Goal: Task Accomplishment & Management: Manage account settings

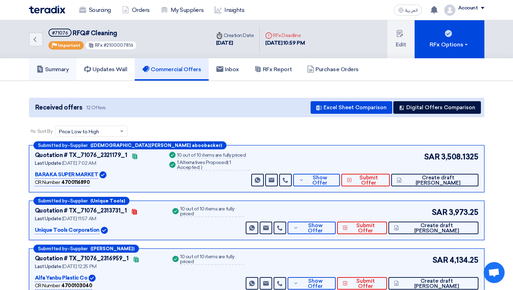
click at [61, 69] on h5 "Summary" at bounding box center [53, 69] width 32 height 7
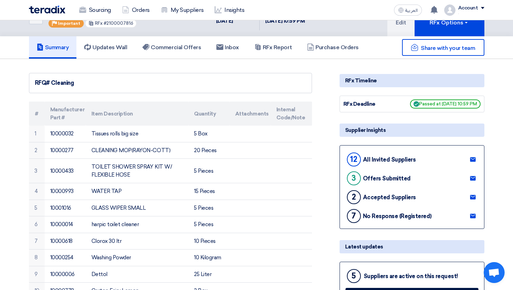
scroll to position [20, 0]
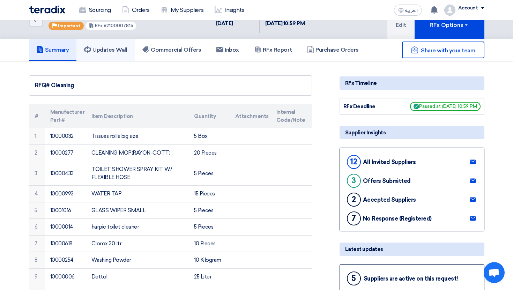
click at [120, 56] on link "Updates Wall" at bounding box center [105, 50] width 58 height 22
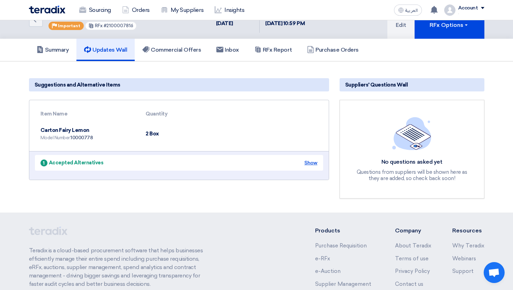
click at [312, 159] on div "Show" at bounding box center [310, 162] width 13 height 7
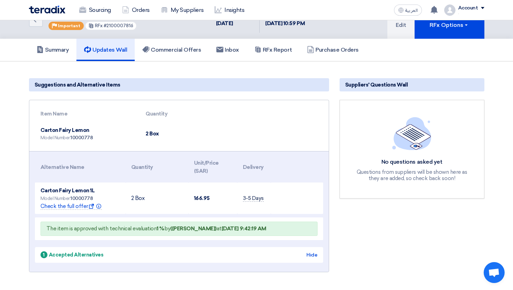
drag, startPoint x: 53, startPoint y: 129, endPoint x: 91, endPoint y: 129, distance: 38.4
click at [91, 129] on td "Carton Fairy Lemon Model Number: 10000778" at bounding box center [87, 134] width 105 height 24
drag, startPoint x: 58, startPoint y: 187, endPoint x: 80, endPoint y: 187, distance: 21.3
click at [80, 187] on span "Carton Fairy Lemon 1L" at bounding box center [67, 190] width 54 height 6
drag, startPoint x: 89, startPoint y: 192, endPoint x: 93, endPoint y: 192, distance: 4.5
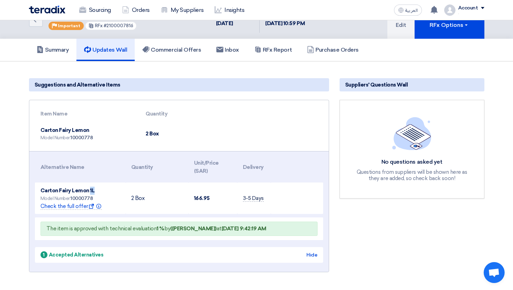
click at [93, 192] on span "Carton Fairy Lemon 1L" at bounding box center [67, 190] width 54 height 6
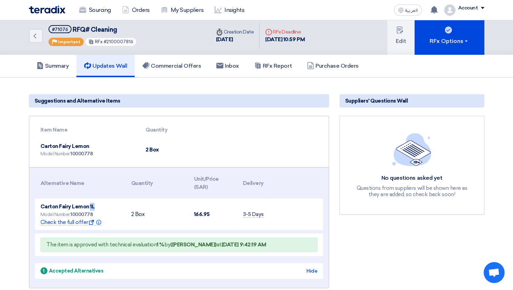
scroll to position [1, 0]
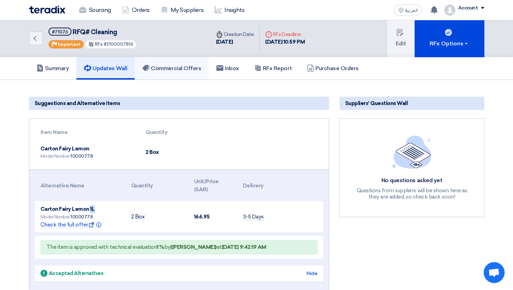
click at [181, 76] on link "Commercial Offers" at bounding box center [172, 68] width 74 height 22
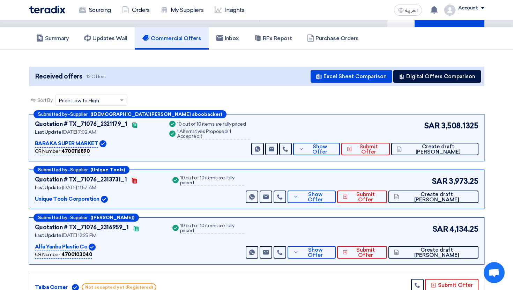
scroll to position [32, 0]
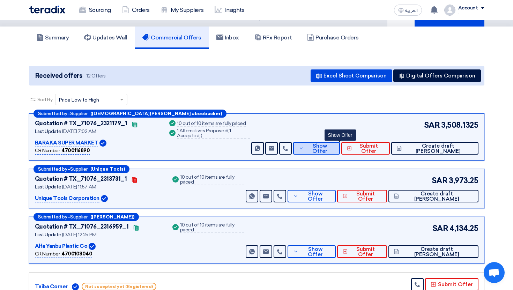
click at [334, 150] on span "Show Offer" at bounding box center [320, 148] width 29 height 10
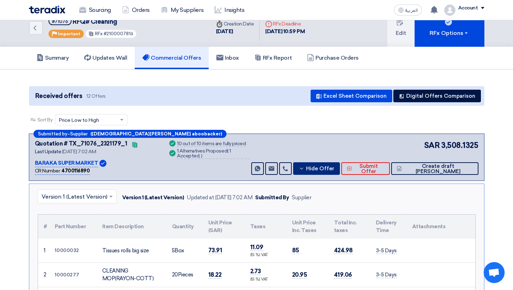
scroll to position [0, 0]
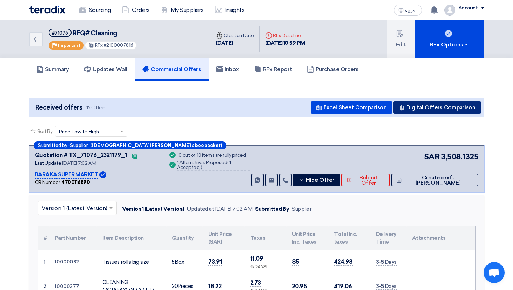
click at [449, 110] on button "Digital Offers Comparison" at bounding box center [437, 107] width 88 height 13
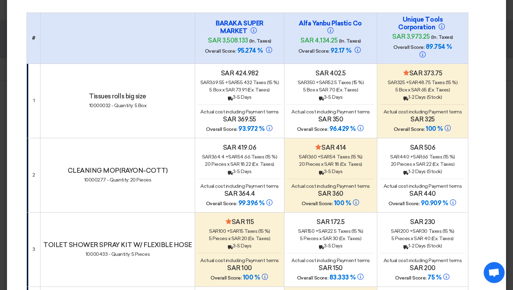
scroll to position [34, 0]
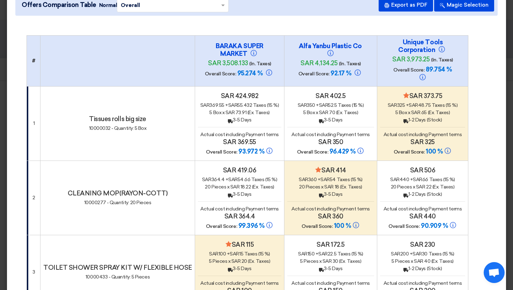
drag, startPoint x: 234, startPoint y: 67, endPoint x: 251, endPoint y: 69, distance: 17.2
click at [251, 69] on span "95.274 %" at bounding box center [249, 73] width 25 height 8
drag, startPoint x: 235, startPoint y: 144, endPoint x: 249, endPoint y: 144, distance: 14.3
click at [249, 148] on span "93.972 %" at bounding box center [251, 152] width 26 height 8
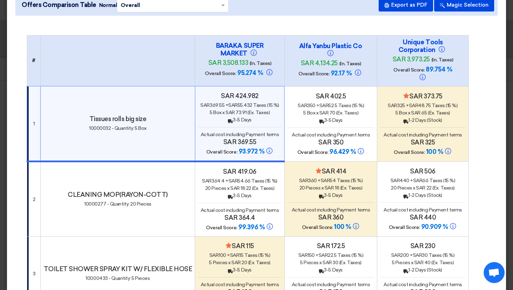
scroll to position [20, 0]
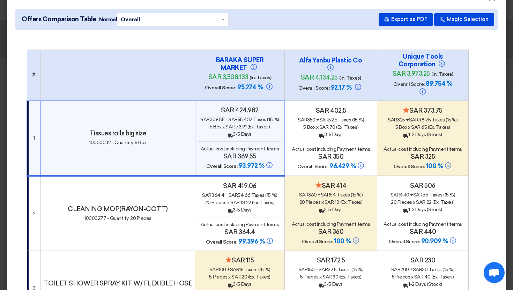
click at [213, 18] on input "text" at bounding box center [169, 19] width 97 height 11
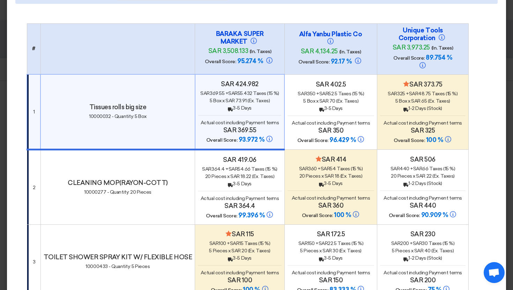
scroll to position [45, 0]
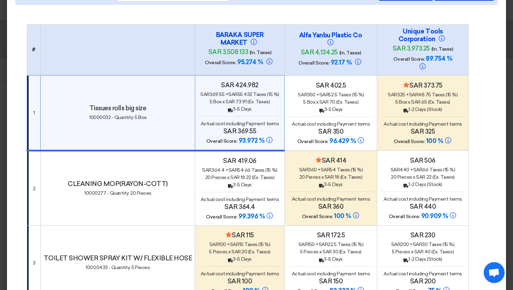
drag, startPoint x: 215, startPoint y: 32, endPoint x: 236, endPoint y: 42, distance: 23.2
click at [236, 42] on h4 "BARAKA SUPER MARKET" at bounding box center [240, 38] width 70 height 15
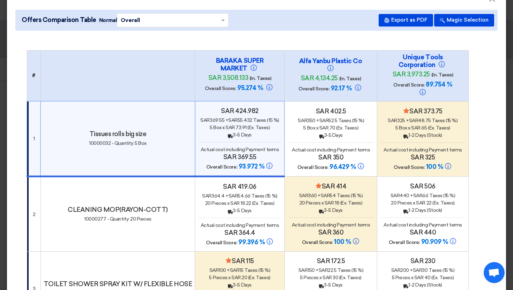
scroll to position [15, 0]
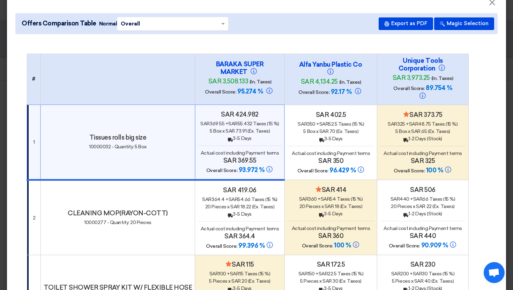
drag, startPoint x: 423, startPoint y: 160, endPoint x: 438, endPoint y: 160, distance: 14.3
click at [438, 166] on h4 "Overall Score: 100 %" at bounding box center [422, 170] width 85 height 8
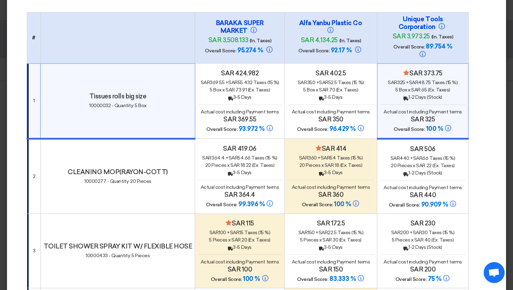
scroll to position [0, 0]
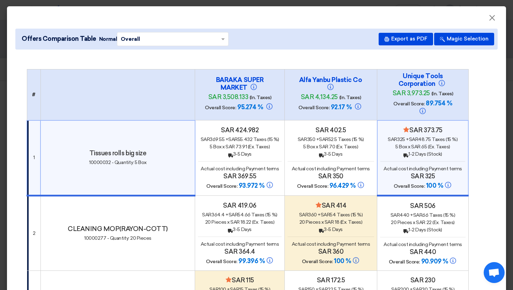
click at [470, 46] on div "Offers Comparison Table Normal × Overall × Export as PDF Magic Selection" at bounding box center [256, 39] width 482 height 21
click at [468, 38] on button "Magic Selection" at bounding box center [464, 39] width 60 height 13
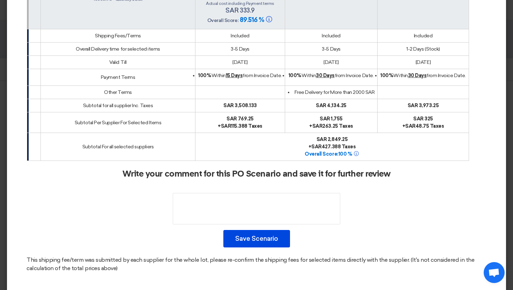
scroll to position [915, 0]
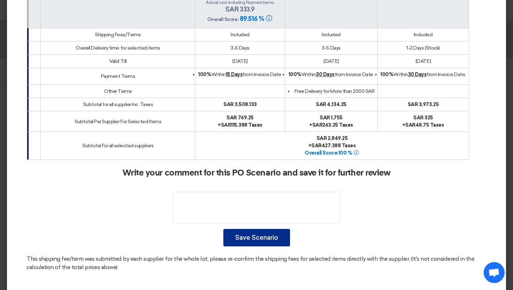
click at [259, 229] on button "Save Scenario" at bounding box center [256, 237] width 67 height 17
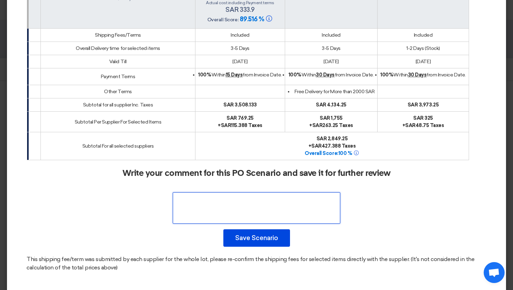
click at [264, 196] on textarea at bounding box center [256, 207] width 167 height 31
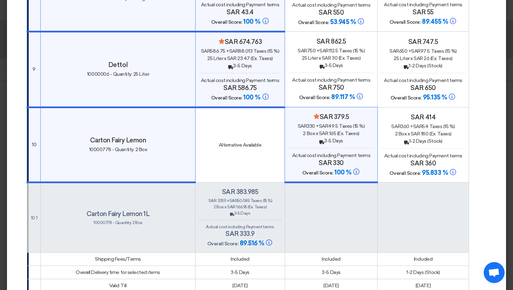
scroll to position [685, 0]
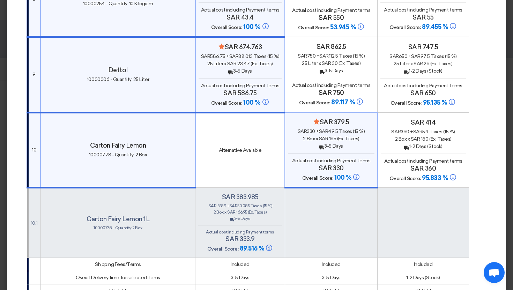
click at [348, 82] on span "Actual cost including Payment terms" at bounding box center [331, 85] width 78 height 6
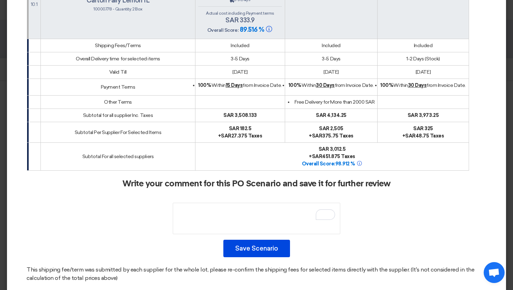
scroll to position [905, 0]
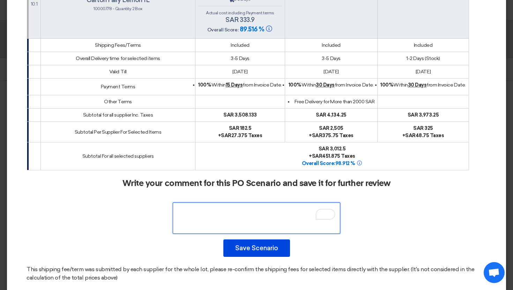
click at [240, 207] on textarea "To enrich screen reader interactions, please activate Accessibility in Grammarl…" at bounding box center [256, 217] width 167 height 31
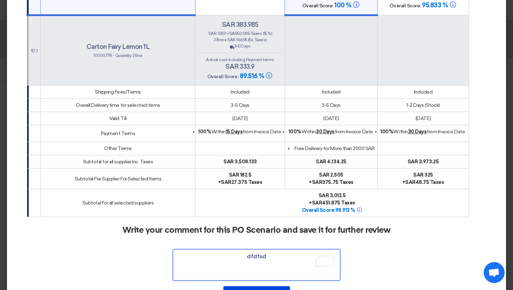
scroll to position [915, 0]
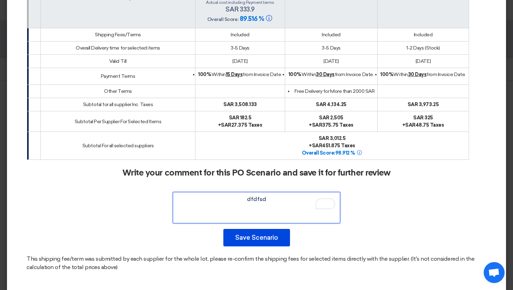
click at [269, 192] on textarea "To enrich screen reader interactions, please activate Accessibility in Grammarl…" at bounding box center [256, 207] width 167 height 31
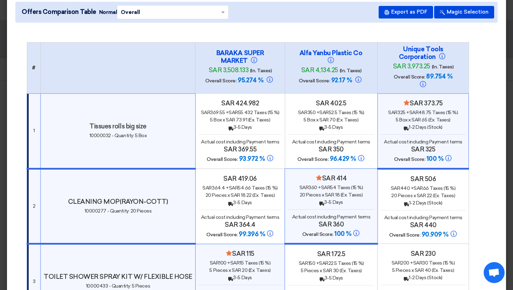
scroll to position [0, 0]
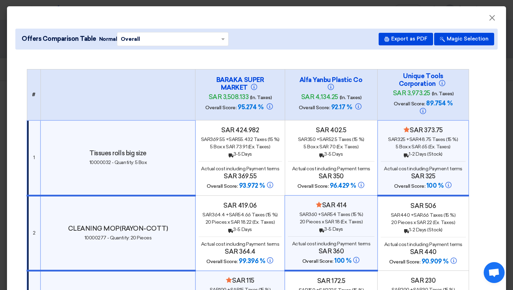
type textarea "dfdfsd"
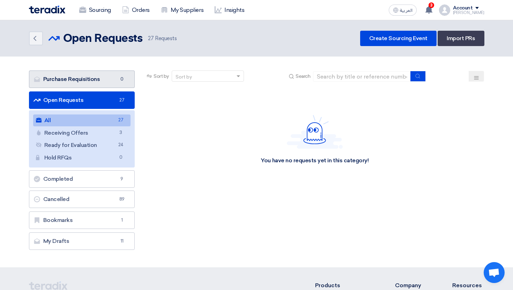
click at [88, 76] on link "Purchase Requisitions Purchase Requisitions 0" at bounding box center [82, 78] width 106 height 17
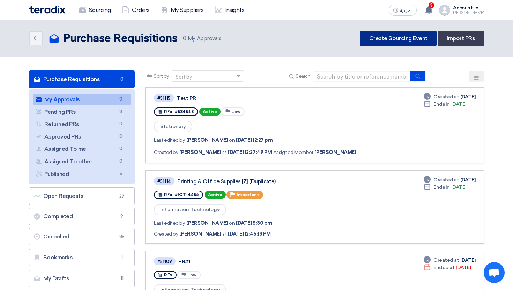
click at [386, 35] on link "Create Sourcing Event" at bounding box center [398, 38] width 76 height 15
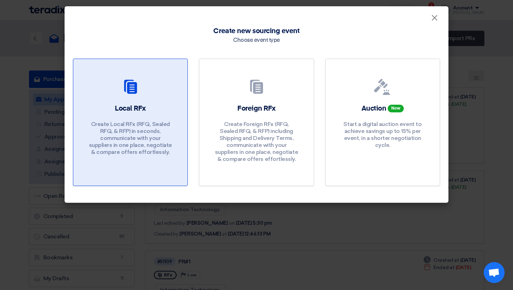
click at [158, 97] on div at bounding box center [130, 88] width 97 height 20
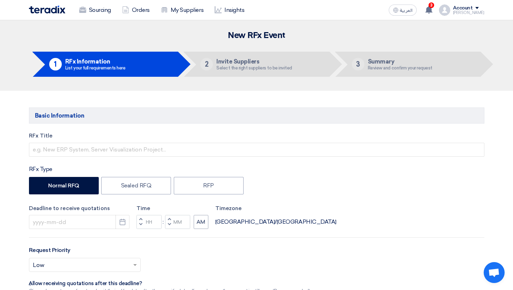
click at [463, 13] on div "Faizan" at bounding box center [468, 13] width 31 height 4
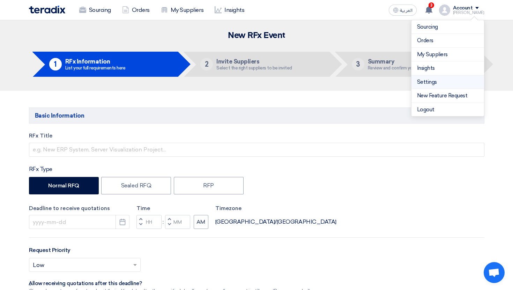
click at [427, 80] on link "Settings" at bounding box center [447, 82] width 61 height 8
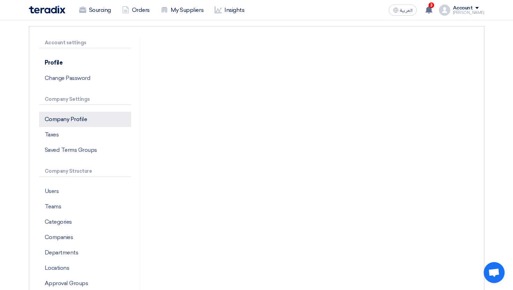
scroll to position [167, 0]
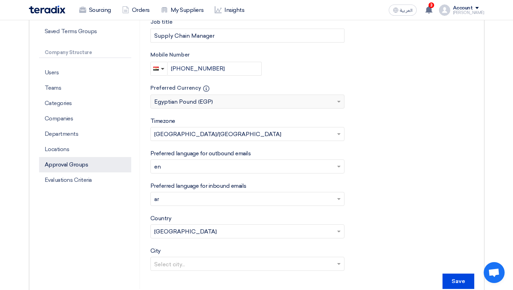
click at [84, 158] on p "Approval Groups" at bounding box center [85, 164] width 92 height 15
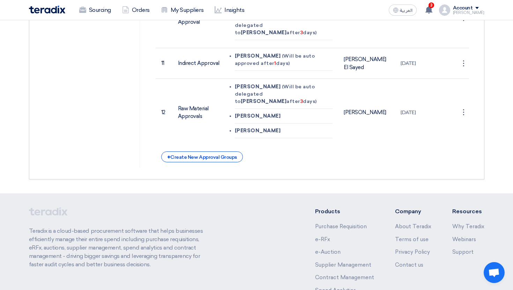
scroll to position [653, 0]
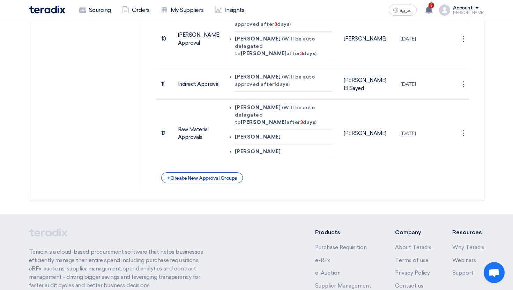
click at [232, 172] on div "+ Create New Approval Groups" at bounding box center [202, 177] width 82 height 11
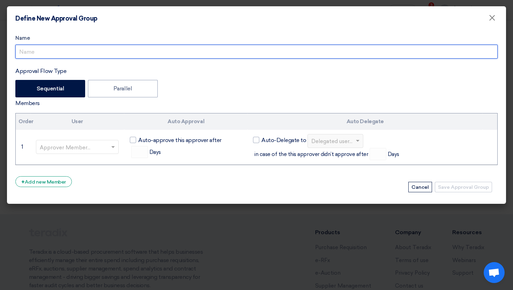
click at [62, 53] on input "Approval Flow Type" at bounding box center [256, 52] width 482 height 14
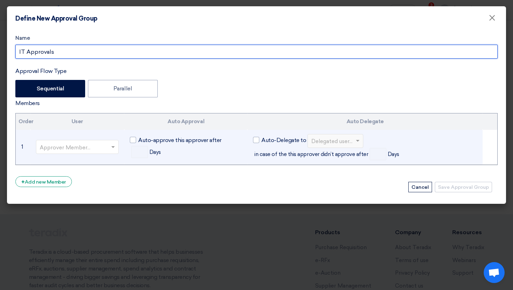
type input "IT Approvals"
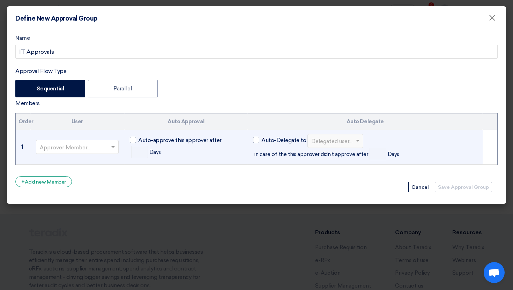
click at [95, 150] on input "text" at bounding box center [74, 148] width 68 height 12
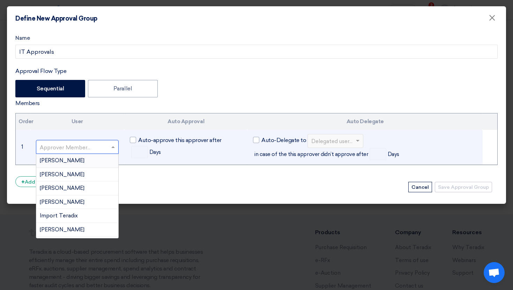
click at [93, 160] on div "Ahmed Fakhr" at bounding box center [77, 161] width 82 height 14
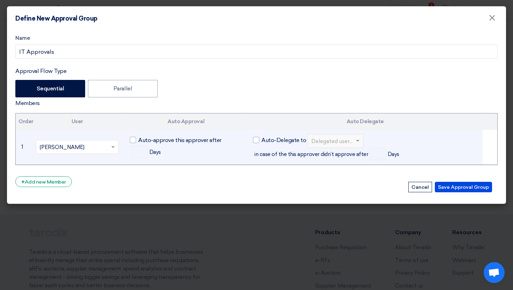
click at [55, 190] on form "Name IT Approvals Approval Flow Type Sequential Parallel Members Order User Aut…" at bounding box center [256, 113] width 482 height 158
click at [54, 186] on div "+ Add new Member" at bounding box center [43, 181] width 57 height 11
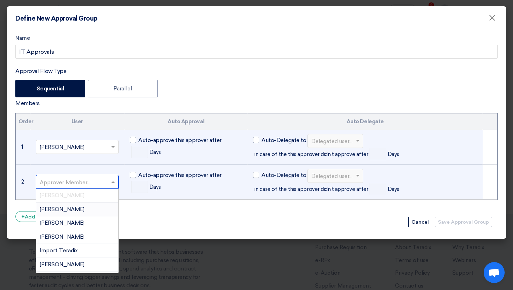
click at [60, 188] on input "text" at bounding box center [74, 183] width 68 height 12
click at [79, 212] on div "Ahmed Khaled" at bounding box center [77, 210] width 82 height 14
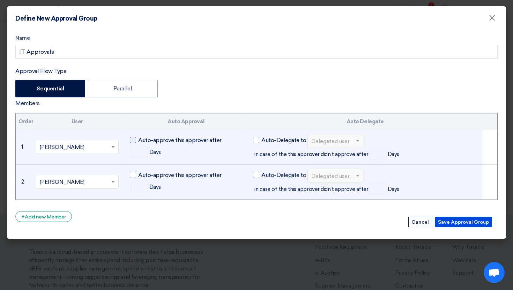
click at [137, 143] on label "Auto-approve this approver after" at bounding box center [176, 140] width 92 height 8
click at [138, 140] on input "Auto-approve this approver after" at bounding box center [140, 138] width 5 height 5
checkbox input "true"
click at [137, 150] on input "number" at bounding box center [139, 152] width 17 height 12
type input "2"
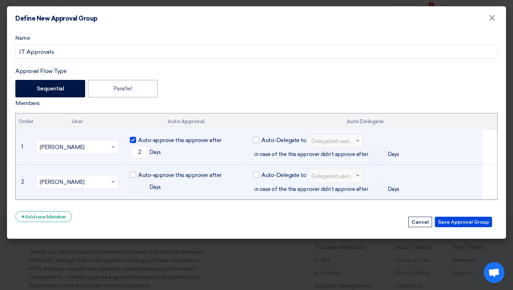
click at [136, 141] on label "Auto-approve this approver after" at bounding box center [176, 140] width 92 height 8
click at [138, 140] on input "Auto-approve this approver after" at bounding box center [140, 138] width 5 height 5
checkbox input "false"
click at [271, 140] on span "Auto-Delegate to" at bounding box center [283, 140] width 45 height 8
click at [266, 140] on input "Auto-Delegate to" at bounding box center [263, 138] width 5 height 5
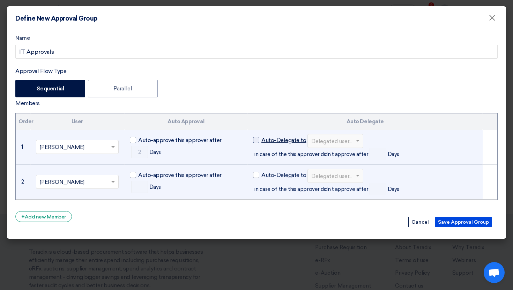
checkbox input "true"
click at [343, 140] on input "text" at bounding box center [331, 142] width 41 height 12
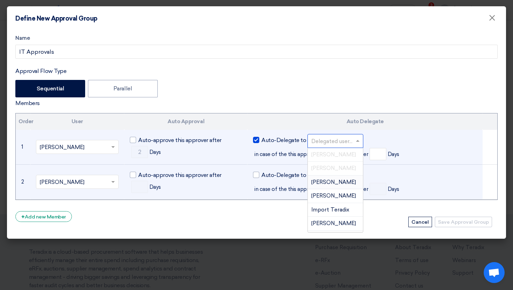
click at [343, 140] on input "text" at bounding box center [331, 142] width 41 height 12
click at [337, 183] on span "Amina Abubakr" at bounding box center [333, 182] width 45 height 6
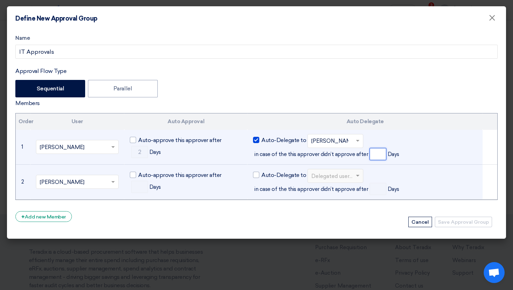
click at [373, 153] on input "number" at bounding box center [377, 154] width 17 height 12
type input "2"
click at [259, 141] on label "Auto-Delegate to" at bounding box center [279, 140] width 53 height 8
click at [261, 140] on input "Auto-Delegate to" at bounding box center [263, 138] width 5 height 5
checkbox input "false"
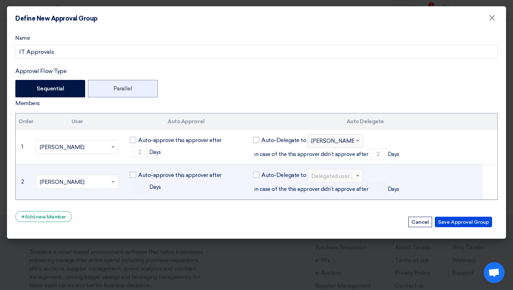
click at [133, 92] on label "Parallel" at bounding box center [123, 88] width 70 height 17
click at [118, 90] on input "Parallel" at bounding box center [115, 88] width 5 height 5
radio input "true"
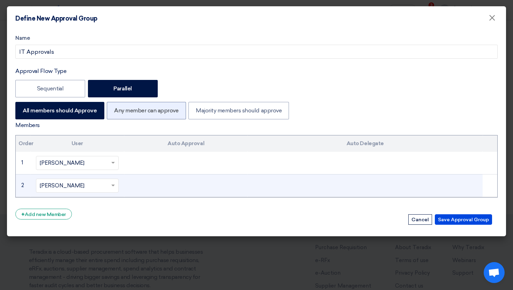
click at [133, 110] on label "Any member can approve" at bounding box center [146, 110] width 79 height 17
click at [119, 110] on input "Any member can approve" at bounding box center [116, 110] width 5 height 5
radio input "true"
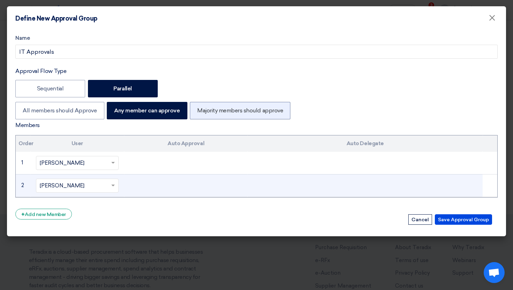
click at [204, 113] on label "Majority members should approve" at bounding box center [240, 110] width 100 height 17
click at [202, 112] on input "Majority members should approve" at bounding box center [199, 110] width 5 height 5
radio input "true"
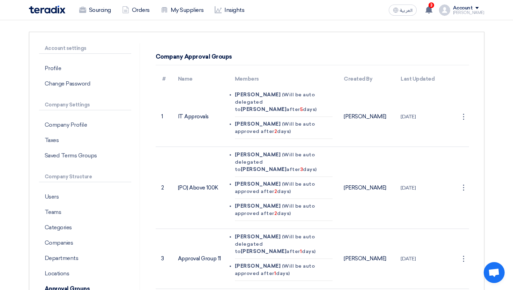
scroll to position [0, 0]
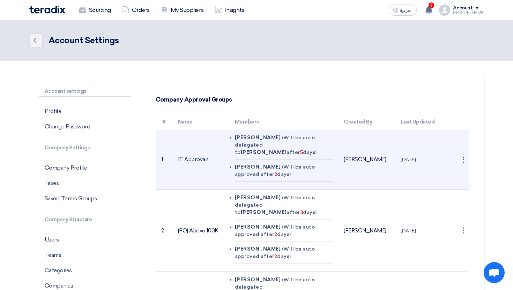
click at [234, 146] on td "Mohamed Zein (Will be auto delegated to Ahmed Fakhr after 5 days) Amina Abubakr…" at bounding box center [283, 160] width 109 height 60
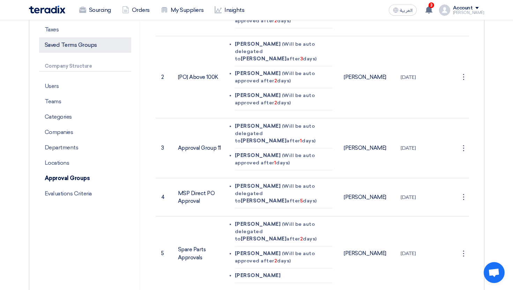
scroll to position [155, 0]
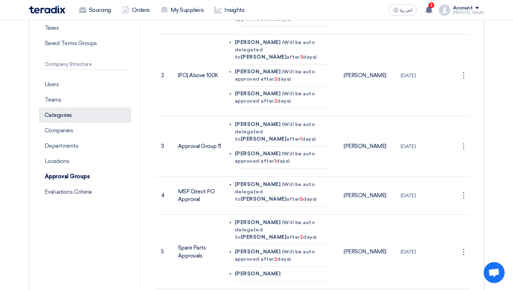
click at [67, 115] on p "Categories" at bounding box center [85, 114] width 92 height 15
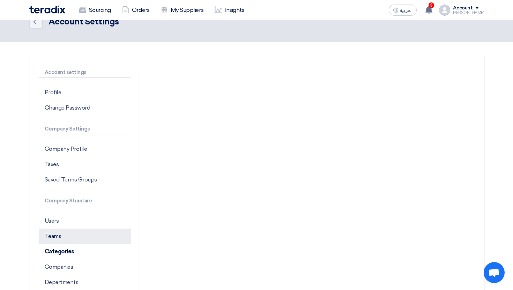
scroll to position [23, 0]
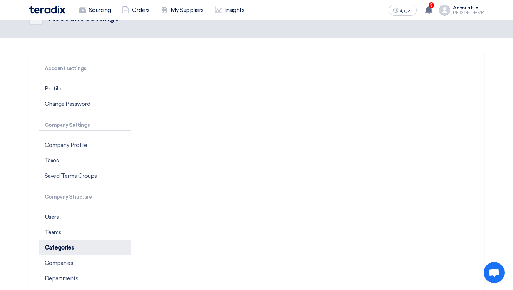
click at [73, 246] on p "Categories" at bounding box center [85, 247] width 92 height 15
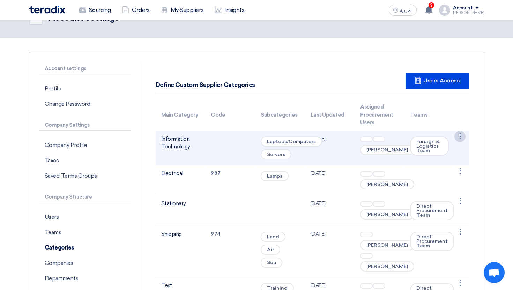
click at [457, 135] on div "⋮" at bounding box center [459, 136] width 11 height 11
click at [454, 147] on link "Edit Category" at bounding box center [442, 149] width 45 height 10
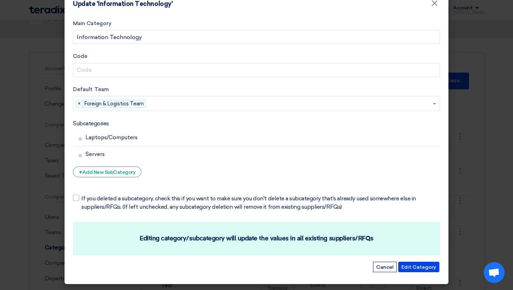
scroll to position [0, 0]
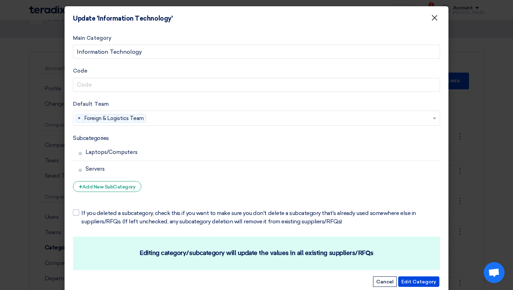
click at [431, 14] on span "×" at bounding box center [434, 20] width 7 height 14
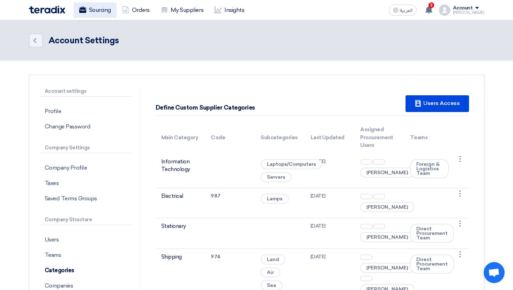
click at [101, 15] on link "Sourcing" at bounding box center [95, 9] width 43 height 15
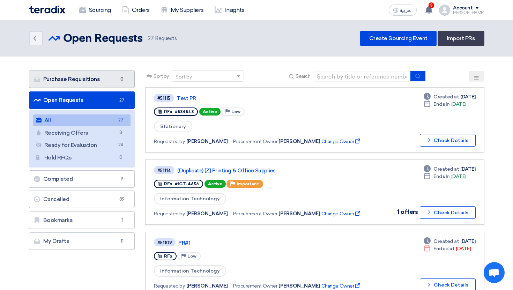
click at [87, 80] on link "Purchase Requisitions Purchase Requisitions 0" at bounding box center [82, 78] width 106 height 17
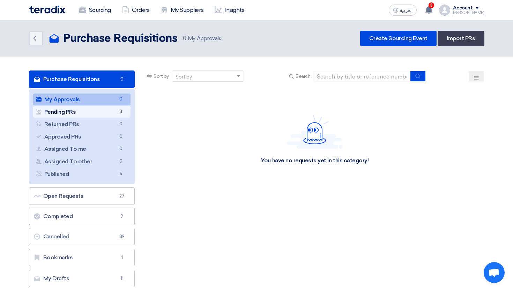
click at [70, 117] on link "Pending PRs Pending PRs 3" at bounding box center [82, 112] width 98 height 12
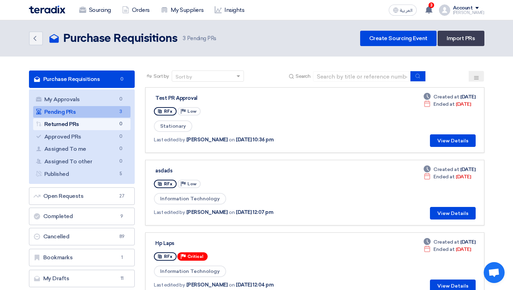
click at [99, 125] on link "Returned PRs Returned PRs 0" at bounding box center [82, 124] width 98 height 12
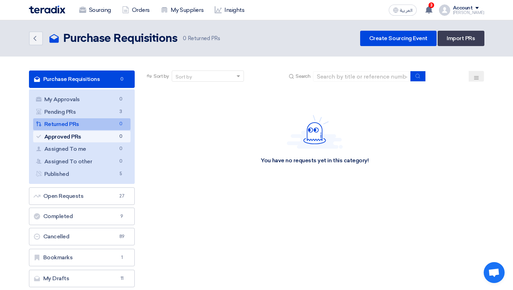
click at [110, 132] on link "Approved PRs Approved PRs 0" at bounding box center [82, 137] width 98 height 12
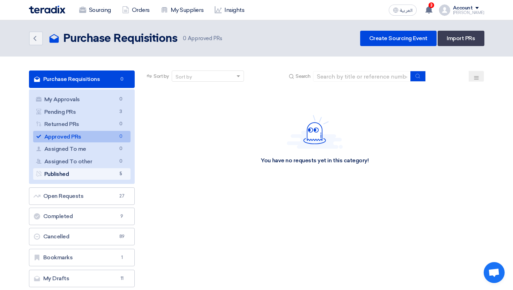
click at [115, 171] on link "Published Published 5" at bounding box center [82, 174] width 98 height 12
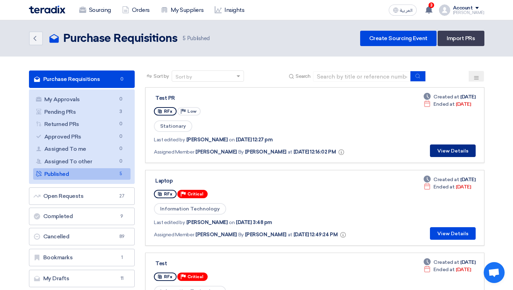
click at [442, 147] on button "View Details" at bounding box center [453, 150] width 46 height 13
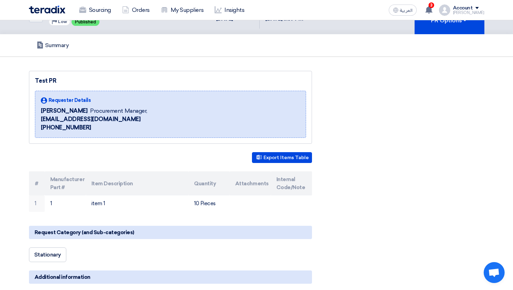
scroll to position [28, 0]
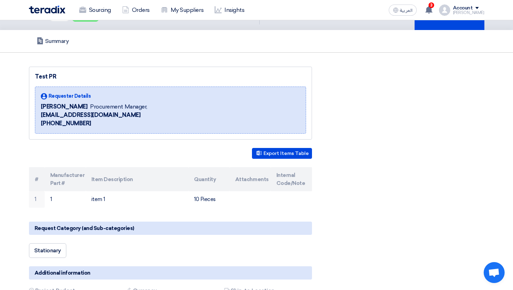
click at [46, 101] on div "Requester Details Ahmed Fakhr Procurement Manager, uiwfghfo@nightorb.com +20123…" at bounding box center [94, 109] width 106 height 35
click at [57, 96] on span "Requester Details" at bounding box center [69, 95] width 43 height 7
drag, startPoint x: 45, startPoint y: 107, endPoint x: 86, endPoint y: 107, distance: 40.5
click at [86, 107] on div "Ahmed Fakhr Procurement Manager," at bounding box center [94, 107] width 106 height 8
drag, startPoint x: 90, startPoint y: 107, endPoint x: 124, endPoint y: 107, distance: 34.5
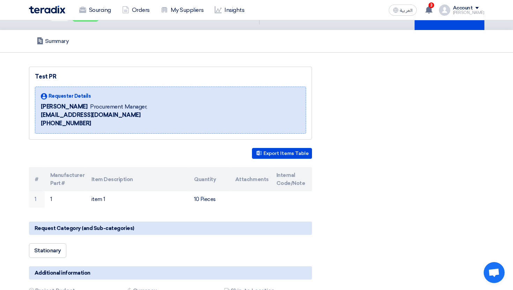
click at [124, 107] on span "Procurement Manager," at bounding box center [118, 107] width 57 height 8
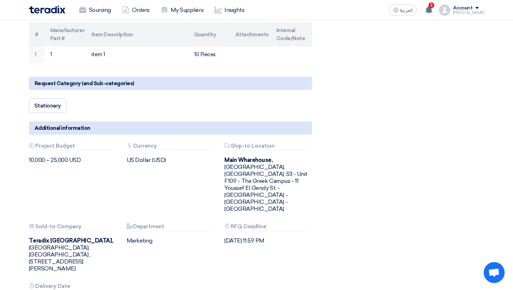
scroll to position [190, 0]
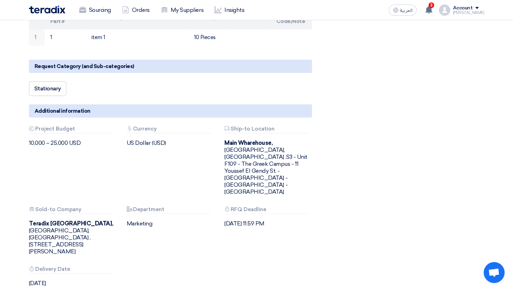
drag, startPoint x: 272, startPoint y: 142, endPoint x: 277, endPoint y: 182, distance: 41.1
click at [276, 182] on div "Budget Project Budget 10,000 – 25,000 USD Attachments Currency US Dollar (USD)" at bounding box center [170, 212] width 293 height 172
click at [272, 174] on div "Budget Project Budget 10,000 – 25,000 USD Attachments Currency US Dollar (USD)" at bounding box center [170, 212] width 293 height 172
click at [35, 207] on div "Attachments Sold-to Company Teradix Saudi Arabia, Riyadh, Saudi Arabia ,12 Sada…" at bounding box center [72, 231] width 87 height 48
drag, startPoint x: 31, startPoint y: 202, endPoint x: 67, endPoint y: 208, distance: 36.7
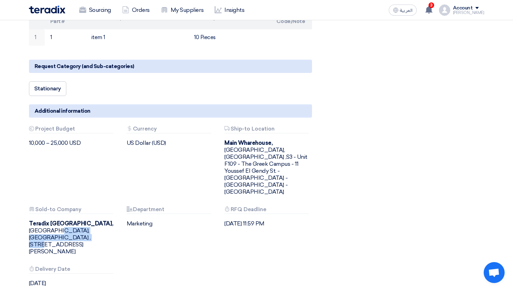
click at [67, 208] on div "Budget Project Budget 10,000 – 25,000 USD Attachments Currency US Dollar (USD)" at bounding box center [170, 212] width 293 height 172
drag, startPoint x: 153, startPoint y: 197, endPoint x: 124, endPoint y: 197, distance: 29.3
click at [124, 207] on div "Attachments Department Marketing" at bounding box center [170, 231] width 98 height 48
drag, startPoint x: 225, startPoint y: 195, endPoint x: 261, endPoint y: 202, distance: 36.7
click at [262, 207] on div "Attachments RFQ Deadline 21 Mar, 2025 11:59 PM" at bounding box center [268, 231] width 98 height 48
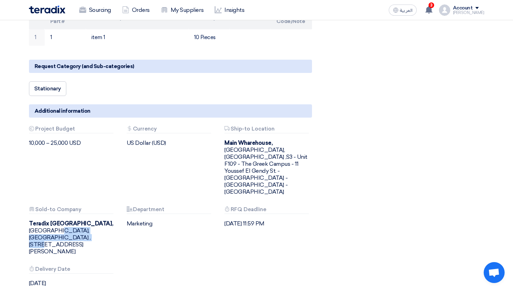
drag, startPoint x: 67, startPoint y: 236, endPoint x: 8, endPoint y: 236, distance: 58.6
click at [8, 236] on section "Test PR Requester Details Ahmed Fakhr Procurement Manager, uiwfghfo@nightorb.co…" at bounding box center [256, 114] width 513 height 446
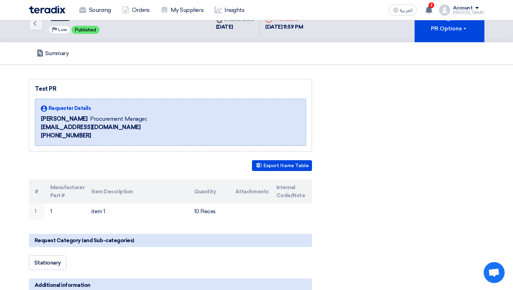
scroll to position [0, 0]
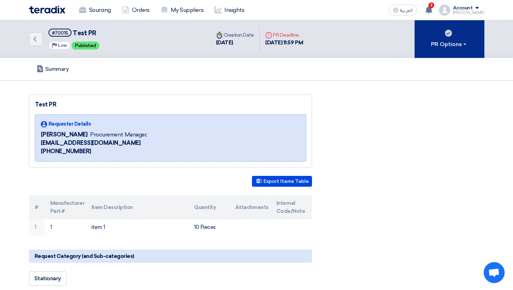
click at [459, 29] on button "PR Options" at bounding box center [449, 39] width 70 height 38
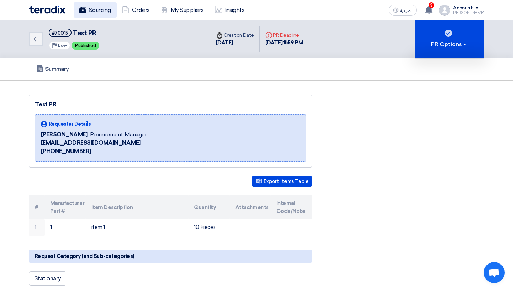
click at [96, 15] on link "Sourcing" at bounding box center [95, 9] width 43 height 15
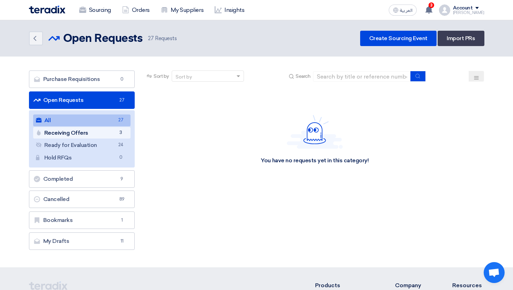
click at [83, 137] on link "Receiving Offers Receiving Offers 3" at bounding box center [82, 133] width 98 height 12
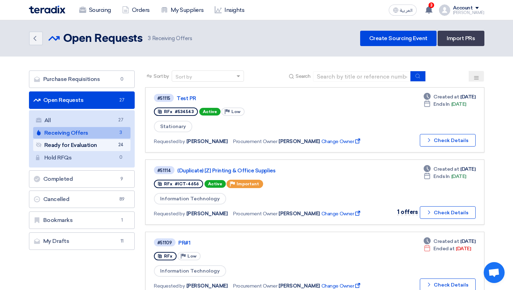
click at [80, 148] on link "Ready for Evaluation Ready for Evaluation 24" at bounding box center [82, 145] width 98 height 12
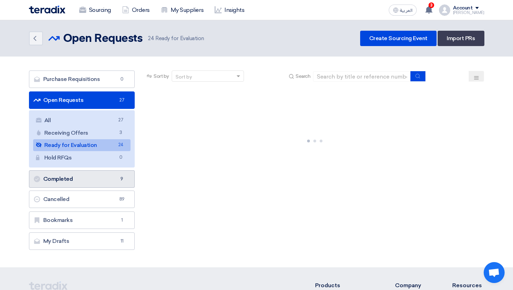
click at [118, 173] on link "Completed Completed 9" at bounding box center [82, 178] width 106 height 17
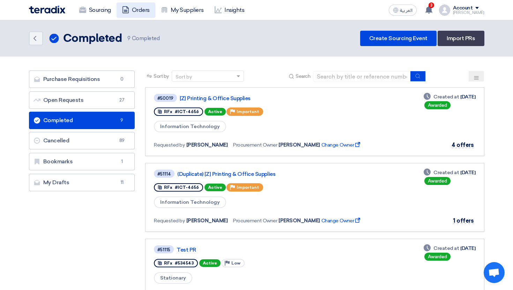
click at [145, 7] on link "Orders" at bounding box center [136, 9] width 39 height 15
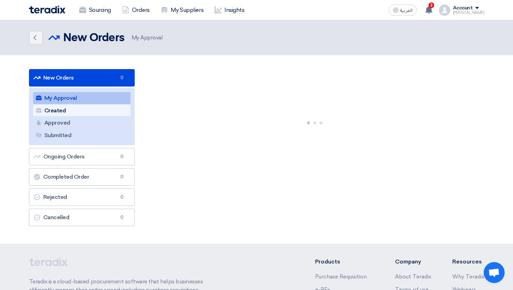
click at [70, 112] on link "Created Created" at bounding box center [82, 111] width 98 height 12
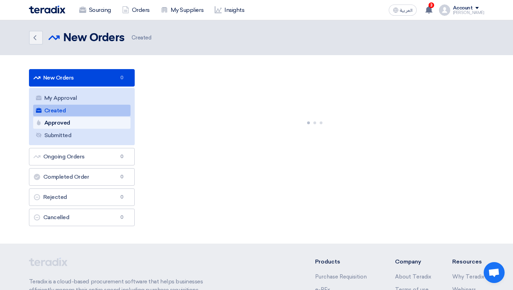
click at [81, 123] on link "Approved Approved" at bounding box center [82, 123] width 98 height 12
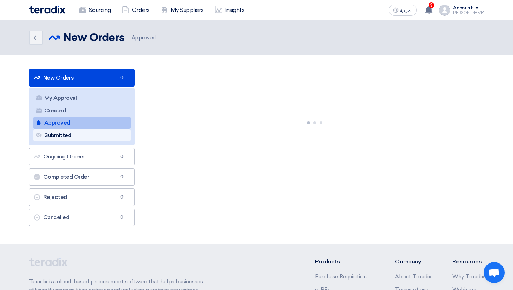
click at [83, 134] on link "Submitted Submitted" at bounding box center [82, 135] width 98 height 12
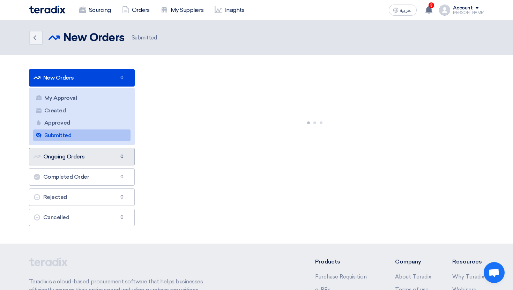
click at [99, 151] on link "Ongoing Orders Ongoing Orders 0" at bounding box center [82, 156] width 106 height 17
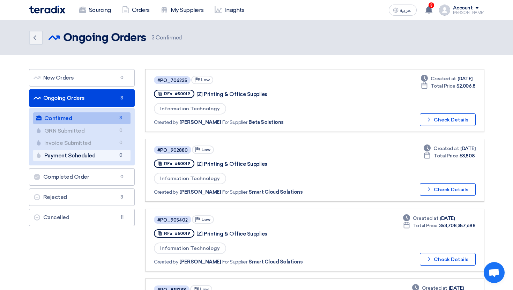
click at [99, 155] on link "Payment Scheduled Payment Scheduled 0" at bounding box center [82, 156] width 98 height 12
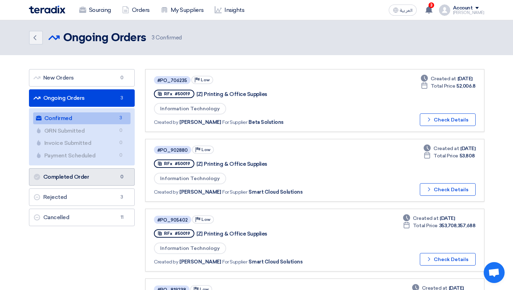
click at [97, 180] on link "Completed Order Completed Order 0" at bounding box center [82, 176] width 106 height 17
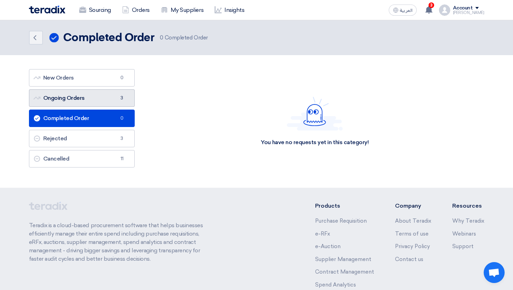
click at [92, 94] on link "Ongoing Orders Ongoing Orders 3" at bounding box center [82, 97] width 106 height 17
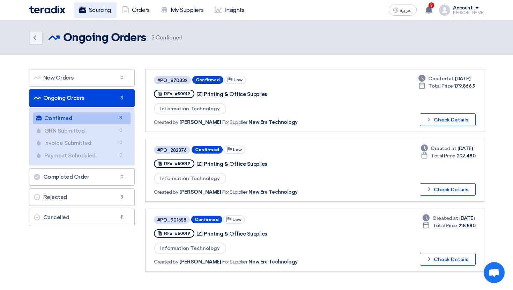
click at [95, 14] on link "Sourcing" at bounding box center [95, 9] width 43 height 15
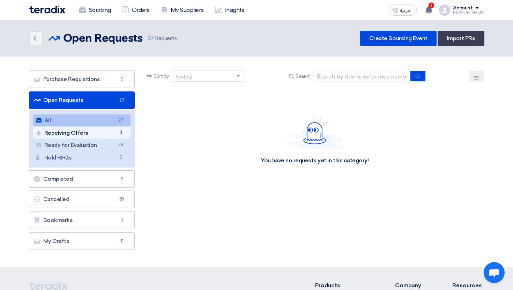
click at [108, 137] on link "Receiving Offers Receiving Offers 3" at bounding box center [82, 133] width 98 height 12
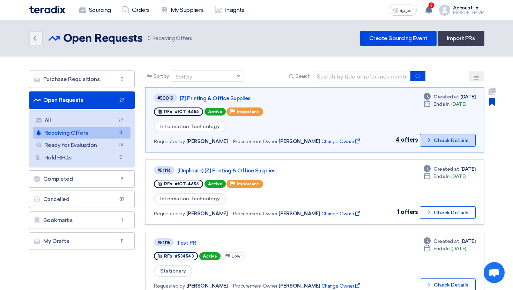
click at [434, 137] on button "Check details Check Details" at bounding box center [448, 140] width 56 height 13
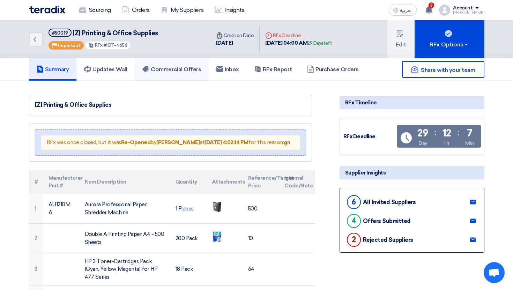
click at [188, 70] on h5 "Commercial Offers" at bounding box center [171, 69] width 59 height 7
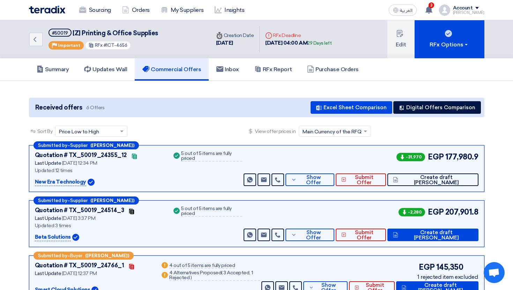
click at [422, 114] on div "Received offers 6 Offers Excel Sheet Comparison Digital Offers Comparison" at bounding box center [256, 108] width 455 height 20
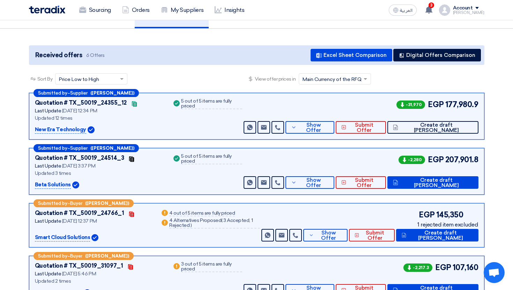
scroll to position [52, 0]
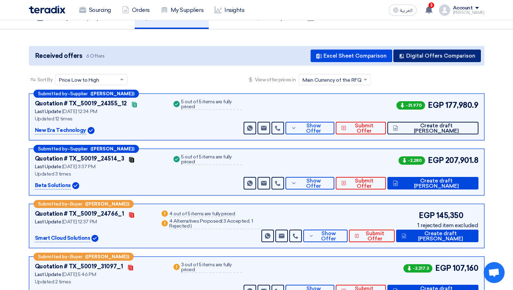
click at [452, 57] on button "Digital Offers Comparison" at bounding box center [437, 56] width 88 height 13
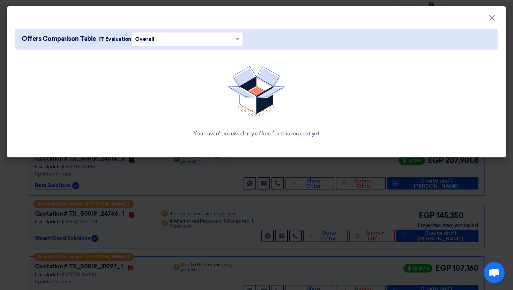
click at [325, 191] on modal-container "× Offers Comparison Table IT Evaluation × Overall × You haven't received any of…" at bounding box center [256, 145] width 513 height 290
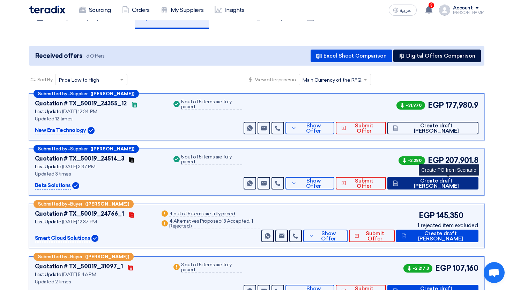
click at [460, 186] on span "Create draft PO" at bounding box center [436, 183] width 73 height 10
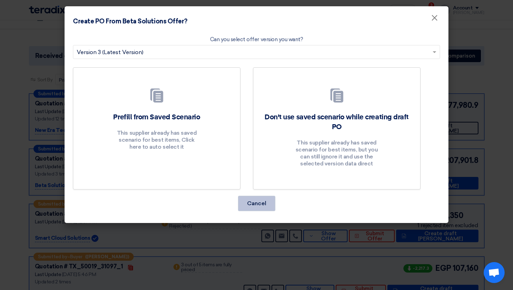
click at [254, 206] on button "Cancel" at bounding box center [256, 203] width 37 height 15
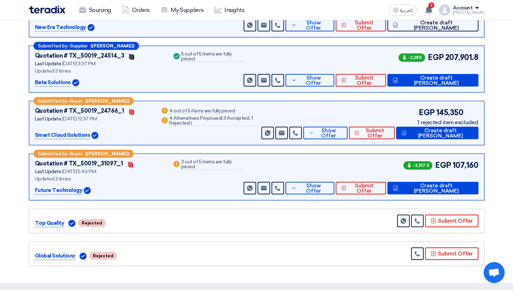
scroll to position [154, 0]
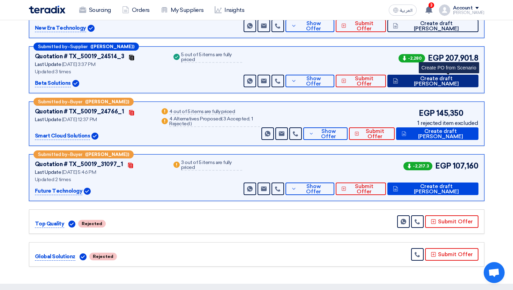
click at [449, 76] on button "Create draft PO" at bounding box center [432, 81] width 91 height 13
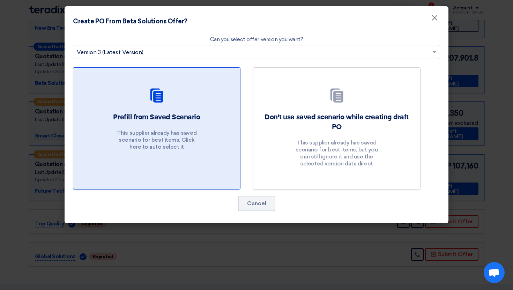
click at [193, 137] on p "This supplier already has saved scenario for best items, Click here to auto sel…" at bounding box center [157, 139] width 84 height 21
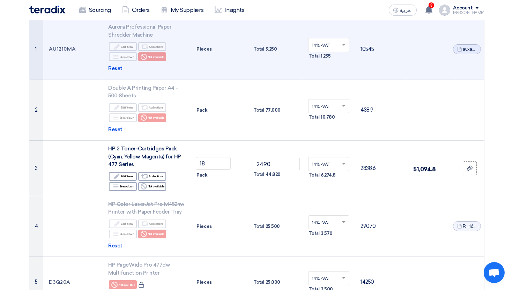
scroll to position [98, 0]
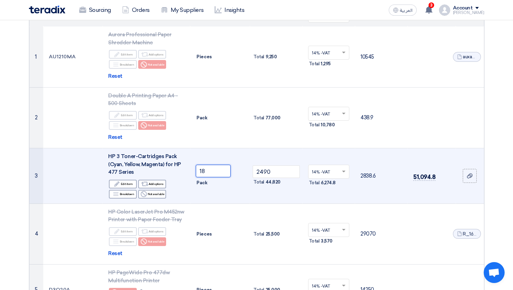
drag, startPoint x: 211, startPoint y: 170, endPoint x: 183, endPoint y: 170, distance: 28.6
click at [183, 170] on tr "3 HP 3 Toner-Cartridges Pack (Cyan, Yellow, Magenta) for HP 477 Series Edit Edi…" at bounding box center [256, 175] width 455 height 55
drag, startPoint x: 280, startPoint y: 174, endPoint x: 236, endPoint y: 172, distance: 44.0
click at [237, 172] on tr "3 HP 3 Toner-Cartridges Pack (Cyan, Yellow, Magenta) for HP 477 Series Edit Edi…" at bounding box center [256, 175] width 455 height 55
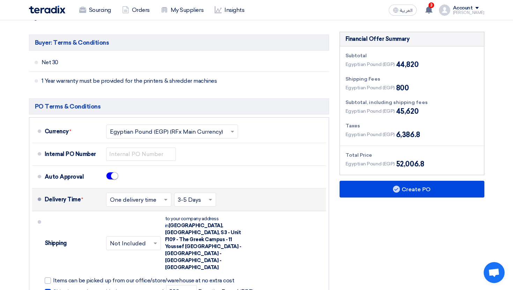
scroll to position [441, 0]
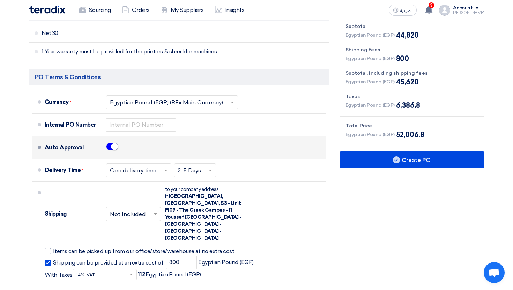
click at [108, 148] on span at bounding box center [112, 147] width 12 height 8
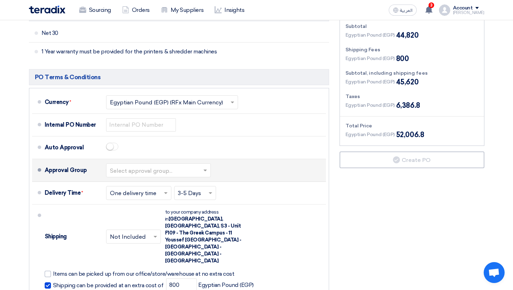
click at [120, 164] on div "Select approval group..." at bounding box center [158, 170] width 105 height 14
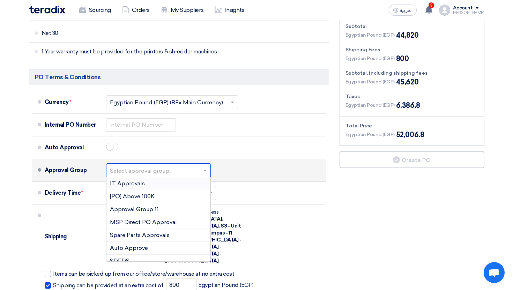
click at [136, 186] on span "IT Approvals" at bounding box center [127, 183] width 35 height 7
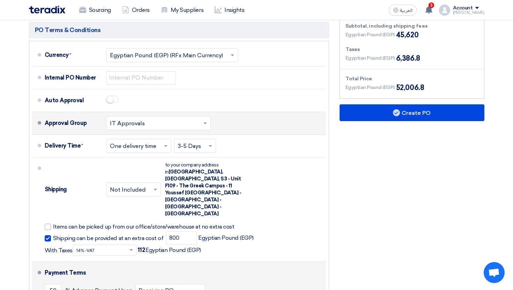
scroll to position [487, 0]
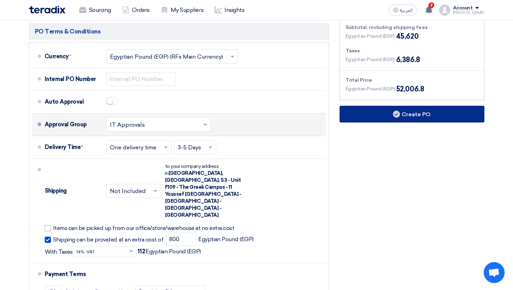
click at [361, 113] on button "Create PO" at bounding box center [411, 114] width 145 height 17
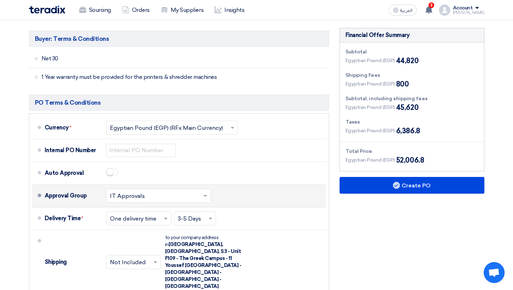
scroll to position [418, 0]
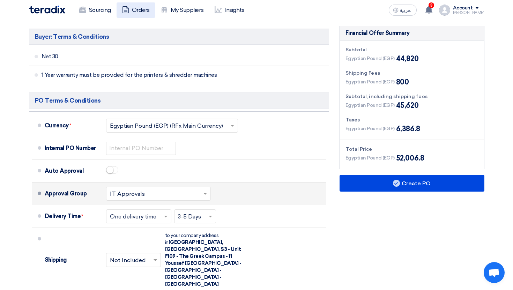
click at [127, 6] on use at bounding box center [125, 9] width 6 height 7
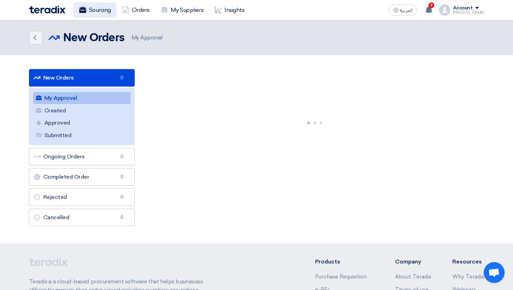
click at [100, 13] on link "Sourcing" at bounding box center [95, 9] width 43 height 15
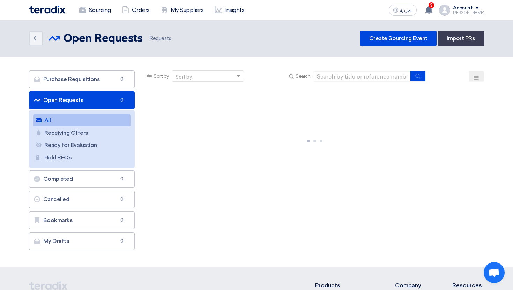
click at [473, 8] on div "Account" at bounding box center [463, 8] width 20 height 6
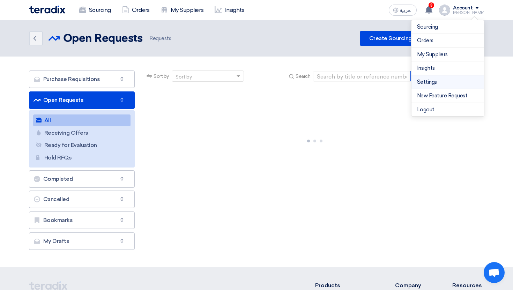
click at [437, 80] on link "Settings" at bounding box center [447, 82] width 61 height 8
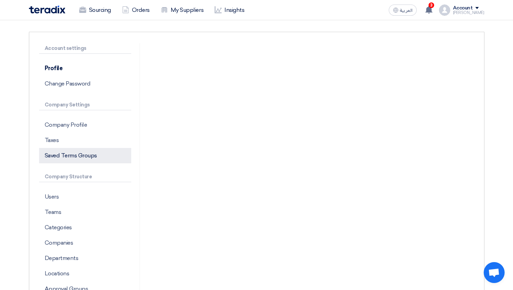
scroll to position [115, 0]
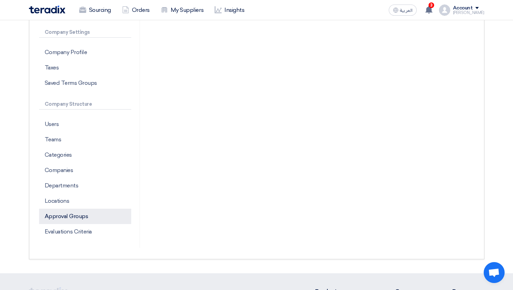
click at [92, 223] on p "Approval Groups" at bounding box center [85, 216] width 92 height 15
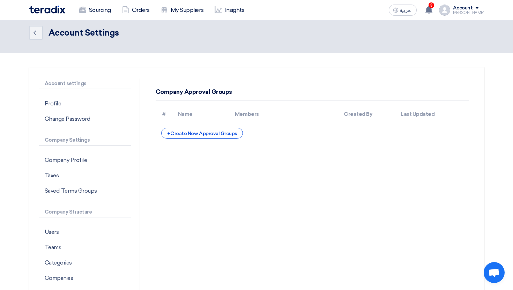
scroll to position [182, 0]
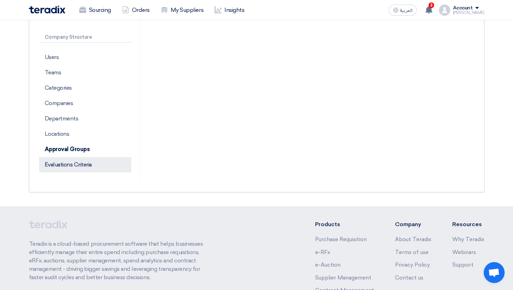
click at [80, 170] on p "Evaluations Criteria" at bounding box center [85, 164] width 92 height 15
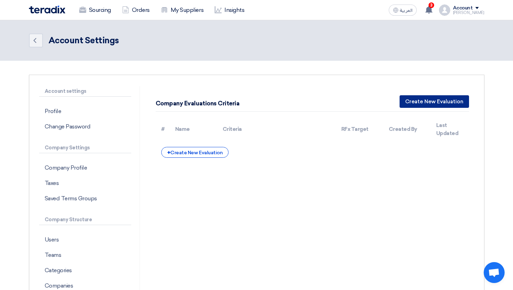
click at [462, 97] on button "Create New Evaluation" at bounding box center [433, 101] width 69 height 13
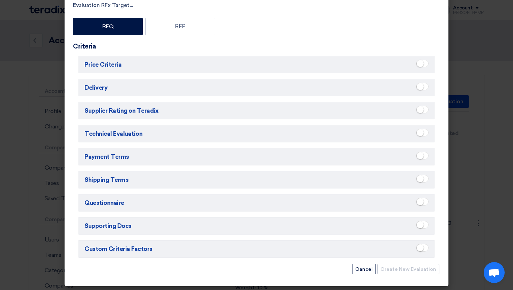
scroll to position [81, 0]
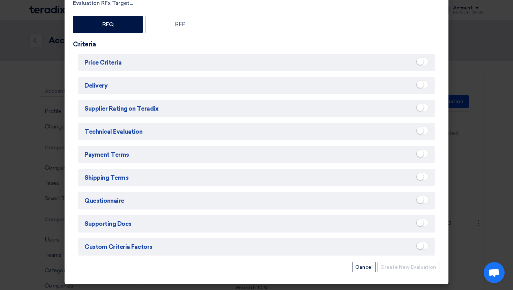
click at [431, 108] on h5 "Supplier Rating on Teradix" at bounding box center [256, 108] width 356 height 17
click at [426, 108] on span at bounding box center [422, 108] width 12 height 8
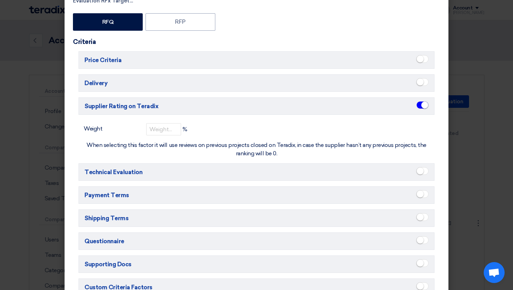
click at [173, 136] on div "Weight % When selecting this factor it will use reviews on previous projects cl…" at bounding box center [256, 140] width 356 height 35
click at [172, 136] on div "Weight % When selecting this factor it will use reviews on previous projects cl…" at bounding box center [256, 140] width 356 height 35
click at [167, 133] on input "number" at bounding box center [163, 129] width 35 height 12
type input "20"
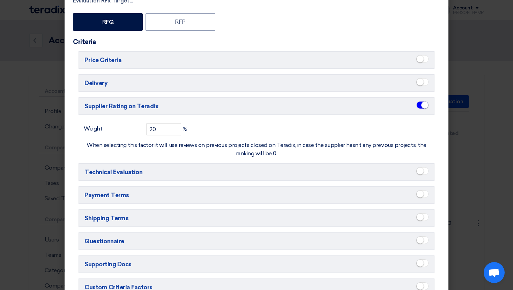
click at [190, 135] on div "Weight 20 % When selecting this factor it will use reviews on previous projects…" at bounding box center [256, 140] width 356 height 35
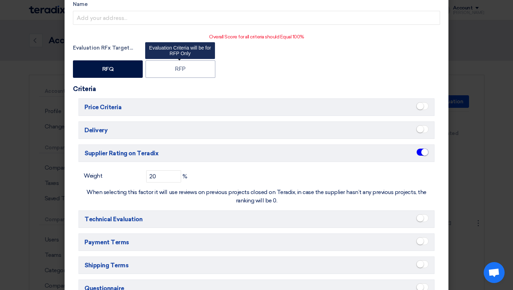
scroll to position [33, 0]
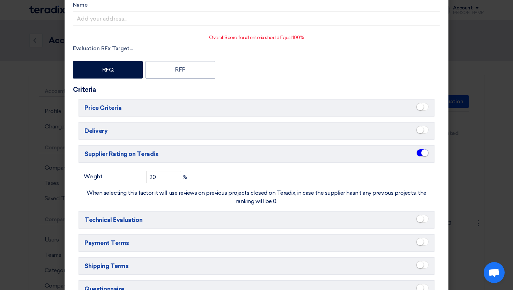
click at [429, 103] on h5 "Price Criteria" at bounding box center [256, 107] width 356 height 17
click at [424, 104] on span at bounding box center [422, 107] width 12 height 8
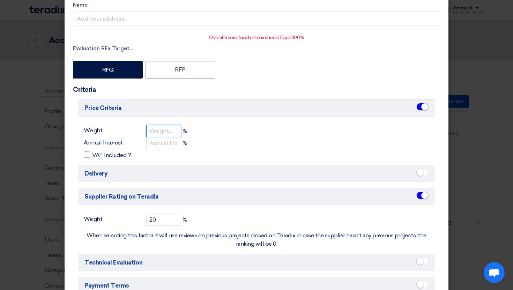
click at [160, 130] on input "number" at bounding box center [163, 131] width 35 height 12
type input "50"
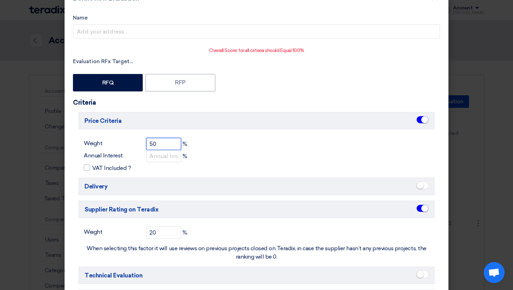
scroll to position [0, 0]
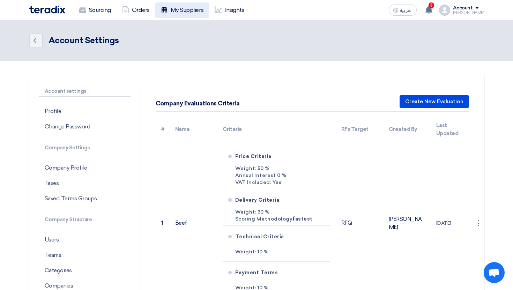
click at [185, 11] on link "My Suppliers" at bounding box center [182, 9] width 54 height 15
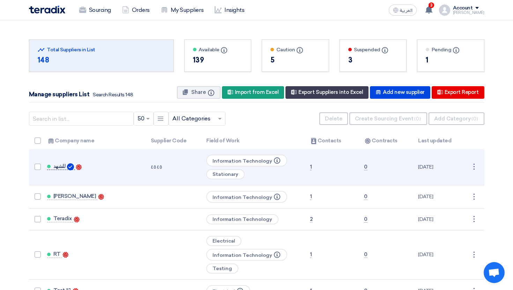
click at [55, 165] on span "للشهد" at bounding box center [59, 166] width 13 height 6
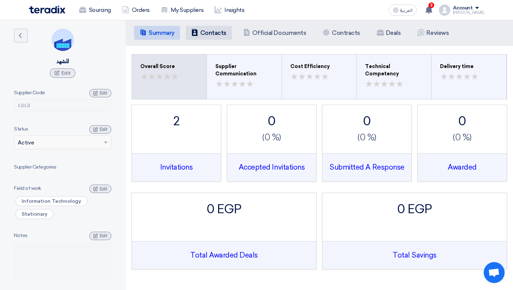
click at [221, 31] on h5 "Contacts" at bounding box center [213, 32] width 26 height 7
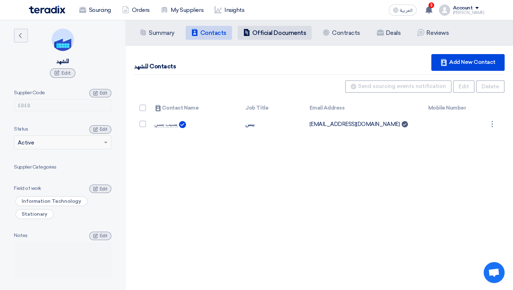
click at [271, 38] on li "Company Officials Official Documents" at bounding box center [275, 33] width 74 height 14
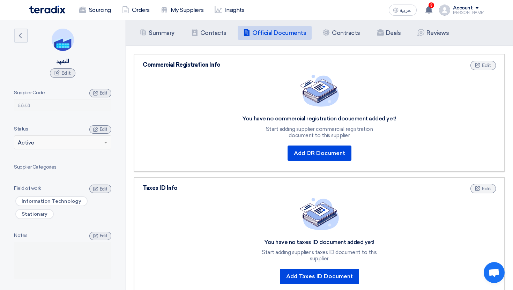
click at [78, 144] on div "× Active" at bounding box center [58, 142] width 88 height 8
click at [109, 141] on span at bounding box center [106, 142] width 9 height 8
click at [107, 141] on span at bounding box center [106, 142] width 9 height 8
click at [105, 141] on span at bounding box center [106, 142] width 9 height 8
click at [100, 132] on span "Edit" at bounding box center [104, 129] width 8 height 5
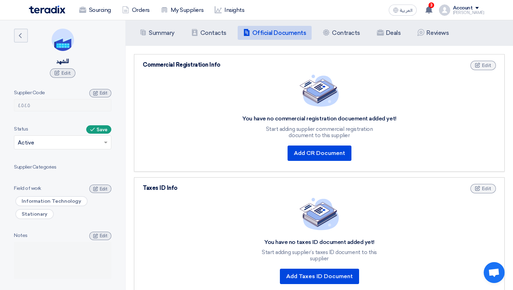
click at [105, 145] on span at bounding box center [106, 142] width 9 height 8
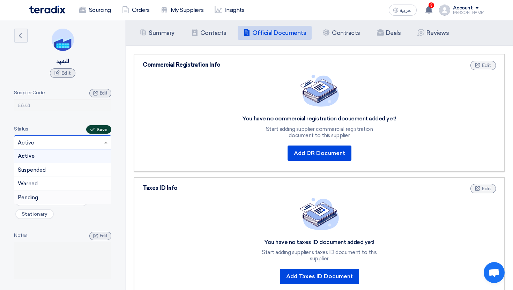
click at [104, 131] on span "Save" at bounding box center [102, 129] width 11 height 5
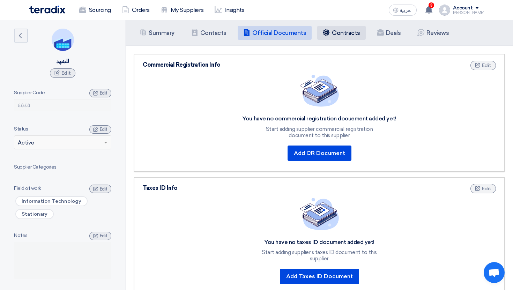
click at [357, 26] on li "Contracts Contracts" at bounding box center [341, 33] width 48 height 14
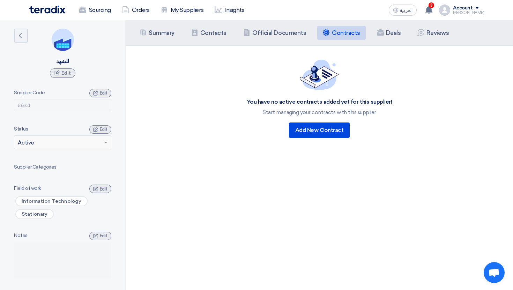
click at [293, 145] on div "You have no active contracts added yet for this supplier! Start managing your c…" at bounding box center [319, 99] width 387 height 107
click at [308, 129] on div "Add New Contract" at bounding box center [319, 129] width 61 height 15
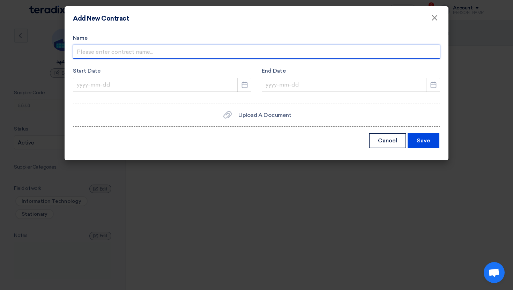
click at [158, 53] on input "text" at bounding box center [256, 52] width 367 height 14
click at [162, 55] on input "text" at bounding box center [256, 52] width 367 height 14
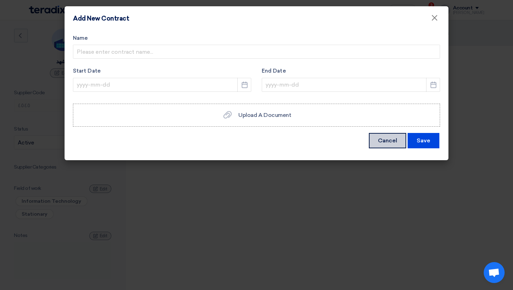
click at [376, 134] on button "Cancel" at bounding box center [387, 140] width 37 height 15
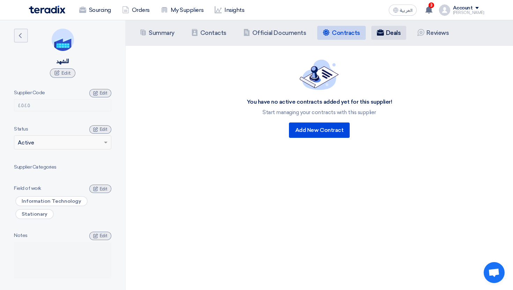
click at [389, 35] on h5 "Deals" at bounding box center [393, 32] width 15 height 7
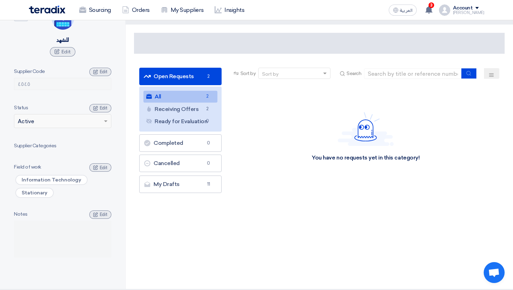
scroll to position [8, 0]
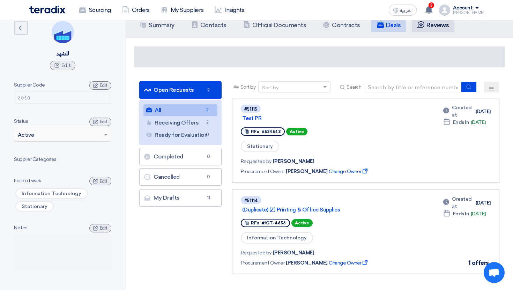
click at [422, 30] on li "Contracts Reviews" at bounding box center [433, 25] width 43 height 14
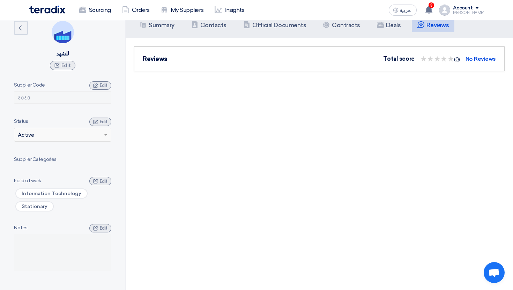
scroll to position [0, 0]
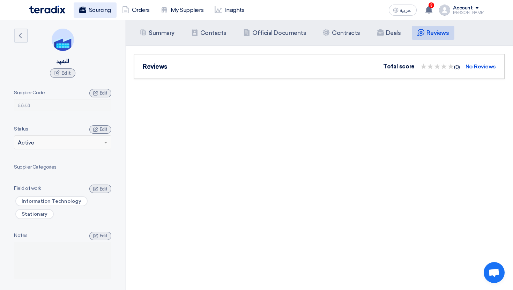
click at [103, 17] on link "Sourcing" at bounding box center [95, 9] width 43 height 15
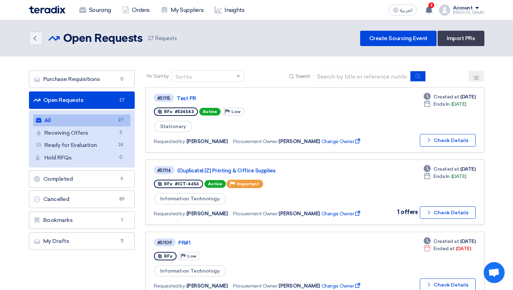
click at [192, 49] on header "Back Open Requests Open Requests 27" at bounding box center [256, 38] width 513 height 36
click at [392, 44] on link "Create Sourcing Event" at bounding box center [398, 38] width 76 height 15
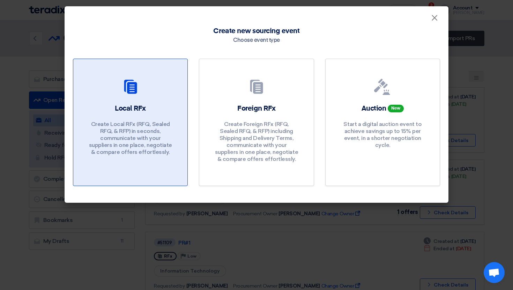
click at [171, 116] on div "Local RFx Create Local RFx (RFQ, Sealed RFQ, & RFP) in seconds, communicate wit…" at bounding box center [130, 131] width 97 height 55
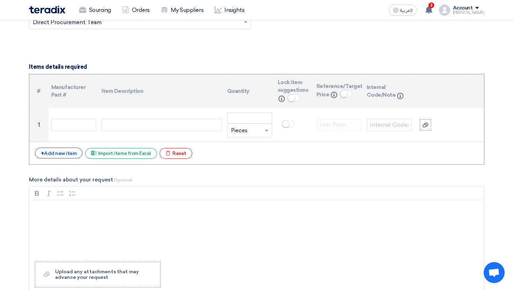
scroll to position [479, 0]
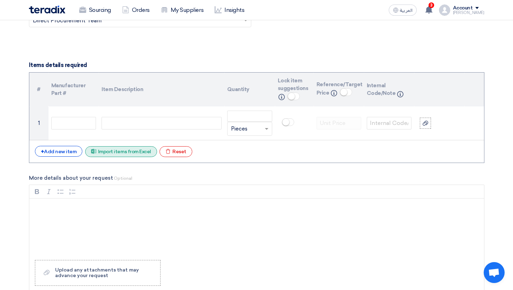
click at [131, 151] on div "Excel file Import items from Excel" at bounding box center [121, 151] width 72 height 11
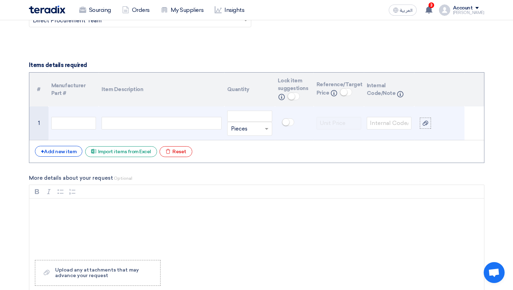
click at [134, 126] on div at bounding box center [162, 123] width 120 height 13
click at [229, 115] on input "number" at bounding box center [249, 116] width 45 height 11
click at [235, 128] on input "text" at bounding box center [245, 128] width 29 height 11
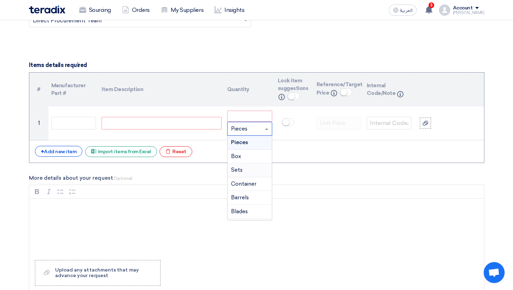
click at [302, 162] on div "# Manufacturer Part # Item Description Quantity Lock item suggestions Info Refe…" at bounding box center [256, 117] width 455 height 91
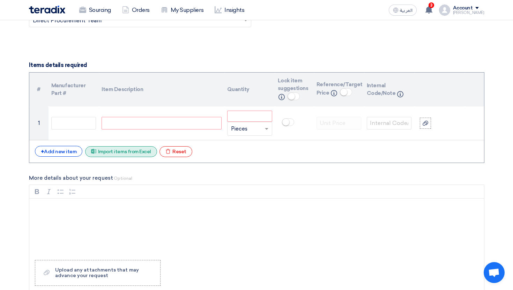
click at [107, 155] on div "Excel file Import items from Excel" at bounding box center [121, 151] width 72 height 11
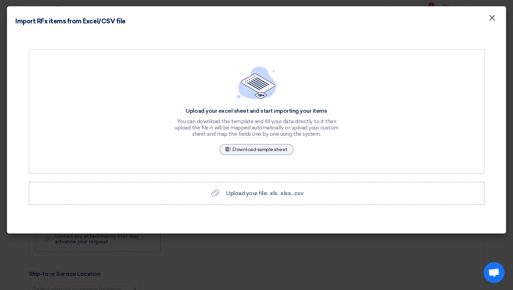
click at [487, 23] on button "×" at bounding box center [492, 18] width 18 height 14
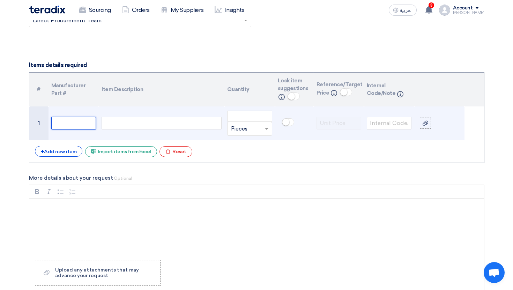
click at [92, 125] on input "text" at bounding box center [73, 123] width 45 height 13
type input "12398293"
click at [180, 136] on td at bounding box center [162, 123] width 126 height 34
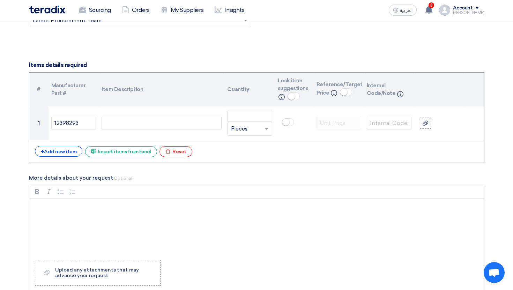
click at [469, 12] on div "Faizan" at bounding box center [468, 13] width 31 height 4
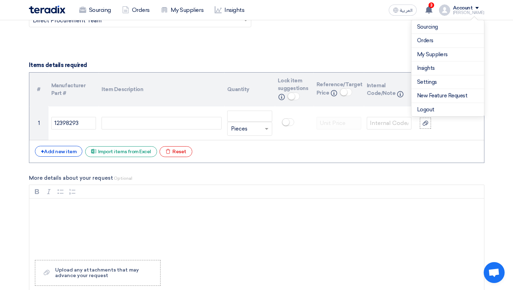
click at [469, 12] on div "Faizan" at bounding box center [468, 13] width 31 height 4
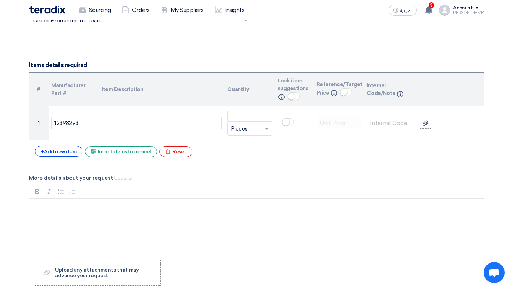
click at [469, 12] on div "Faizan" at bounding box center [468, 13] width 31 height 4
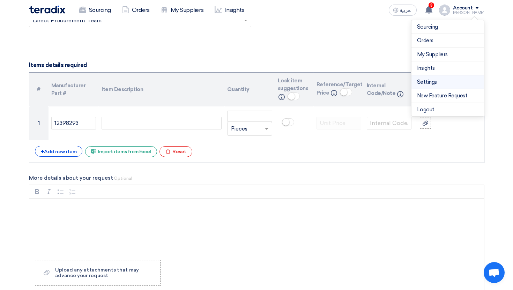
click at [432, 80] on link "Settings" at bounding box center [447, 82] width 61 height 8
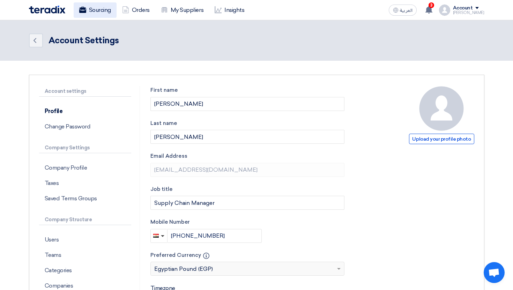
click at [98, 10] on link "Sourcing" at bounding box center [95, 9] width 43 height 15
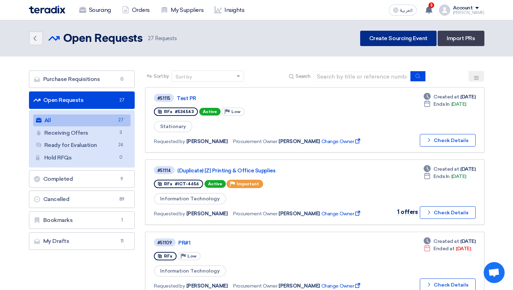
click at [403, 41] on link "Create Sourcing Event" at bounding box center [398, 38] width 76 height 15
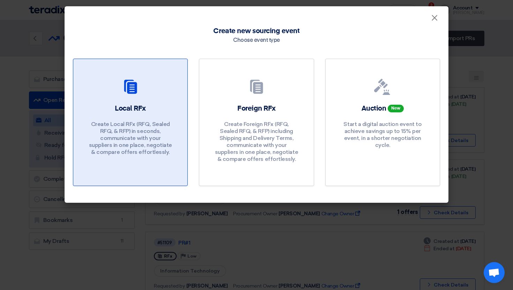
click at [133, 108] on h2 "Local RFx" at bounding box center [130, 109] width 31 height 10
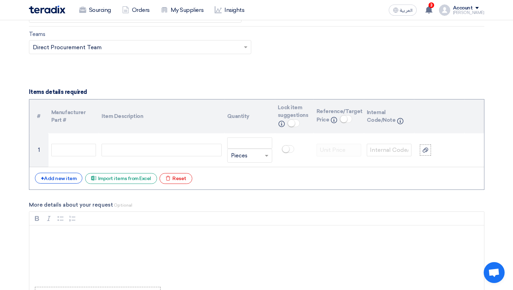
scroll to position [456, 0]
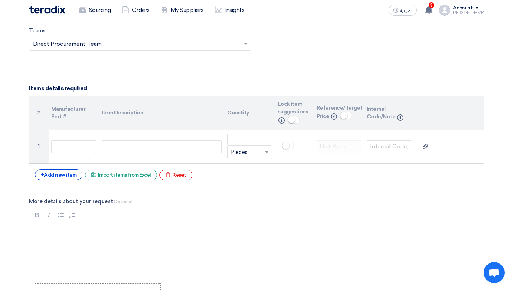
drag, startPoint x: 335, startPoint y: 109, endPoint x: 320, endPoint y: 116, distance: 15.9
click at [320, 116] on span "Reference/Target Price" at bounding box center [339, 112] width 46 height 15
click at [111, 10] on link "Sourcing" at bounding box center [95, 9] width 43 height 15
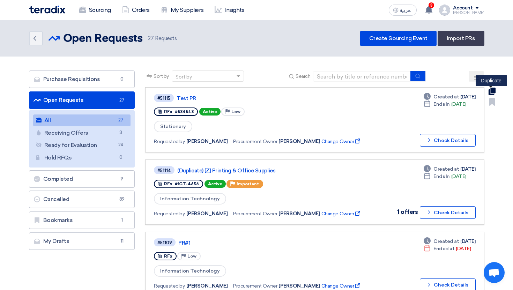
click at [490, 90] on icon "Duplicate" at bounding box center [492, 92] width 8 height 8
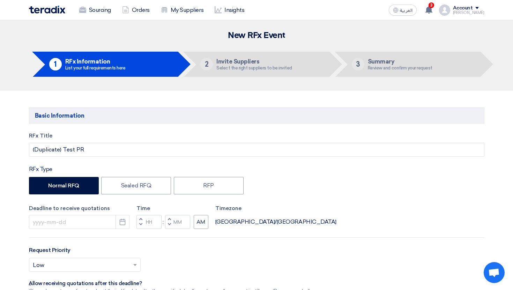
type input "8/31/2025"
type input "11"
type input "59"
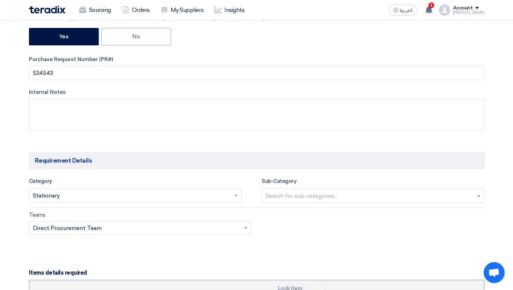
scroll to position [373, 0]
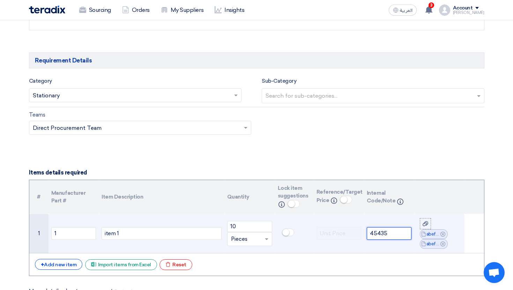
click at [376, 231] on input "45435" at bounding box center [389, 233] width 45 height 13
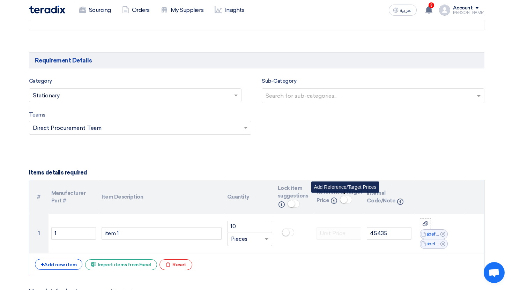
click at [343, 203] on small at bounding box center [343, 199] width 7 height 7
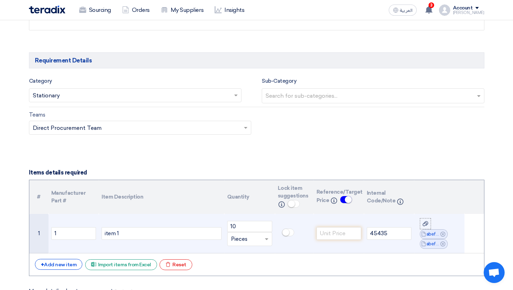
click at [340, 223] on td at bounding box center [339, 233] width 50 height 39
click at [340, 228] on input "number" at bounding box center [338, 233] width 45 height 13
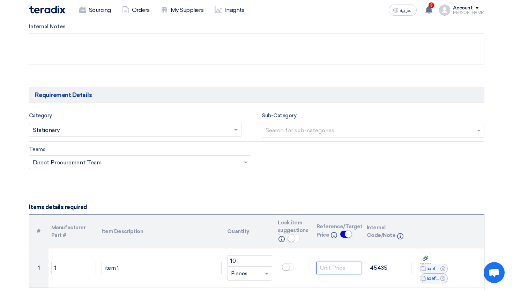
scroll to position [336, 0]
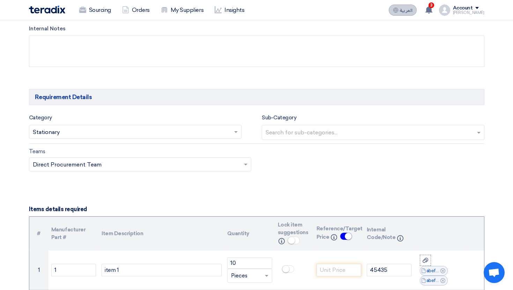
click at [405, 15] on button "العربية ع" at bounding box center [403, 10] width 28 height 11
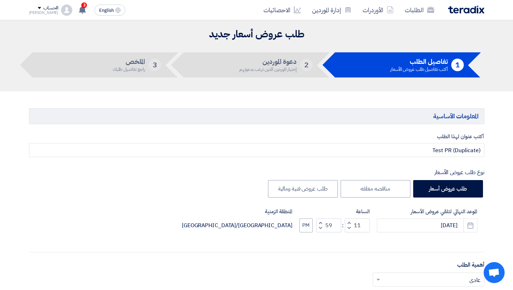
scroll to position [0, 0]
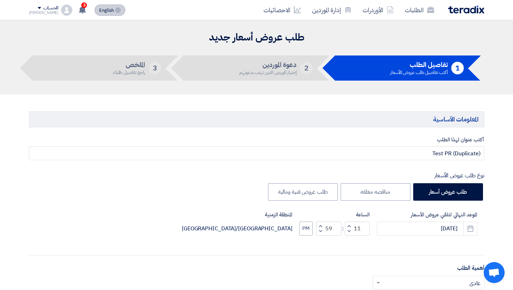
click at [106, 13] on button "English EN" at bounding box center [110, 10] width 31 height 11
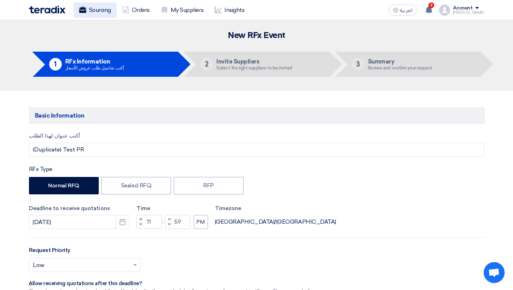
click at [97, 3] on link "Sourcing" at bounding box center [95, 9] width 43 height 15
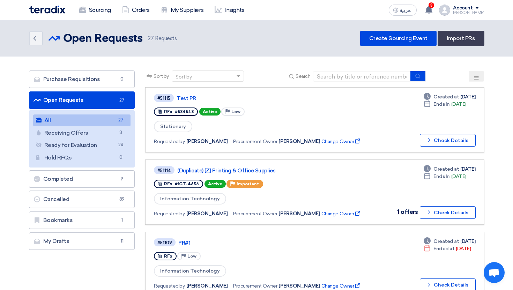
click at [103, 21] on header "Back Open Requests Open Requests 27" at bounding box center [256, 38] width 513 height 36
click at [102, 11] on link "Sourcing" at bounding box center [95, 9] width 43 height 15
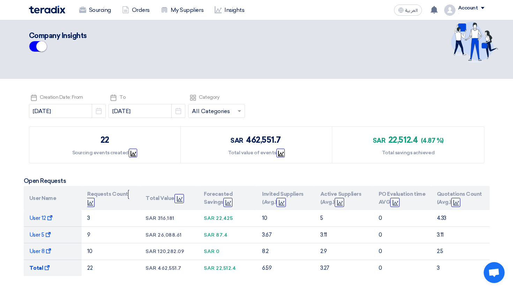
scroll to position [14, 0]
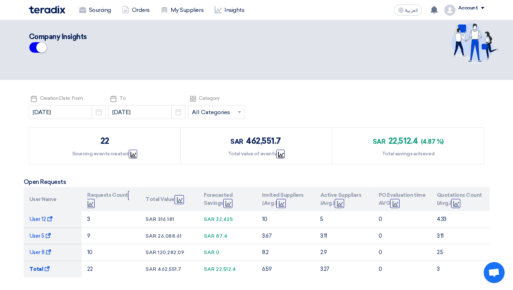
click at [193, 108] on input "text" at bounding box center [213, 113] width 42 height 12
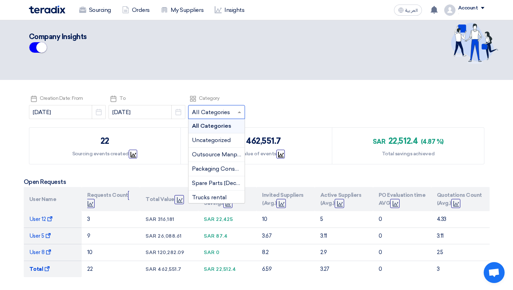
click at [241, 106] on div "Pick a date Creation Date: From [DATE] Pick a date Pick a date To [DATE] Pick a…" at bounding box center [256, 108] width 455 height 28
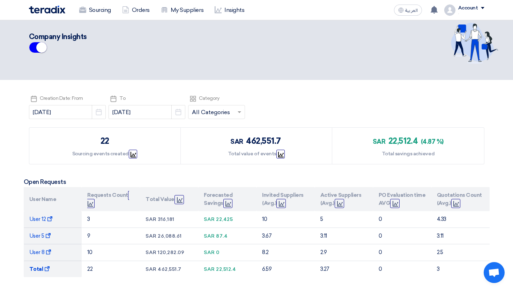
scroll to position [31, 0]
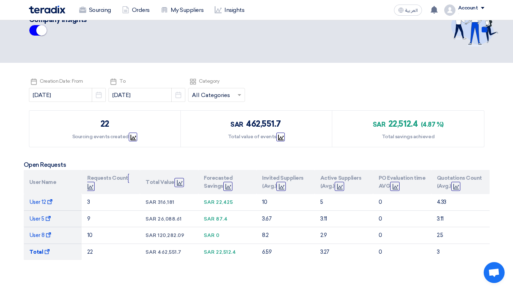
drag, startPoint x: 109, startPoint y: 123, endPoint x: 92, endPoint y: 123, distance: 16.4
click at [92, 123] on div "22 Sourcing events created Graph" at bounding box center [104, 129] width 151 height 36
click at [89, 124] on div "22 Sourcing events created Graph" at bounding box center [104, 129] width 151 height 36
drag, startPoint x: 89, startPoint y: 124, endPoint x: 97, endPoint y: 123, distance: 8.4
click at [97, 123] on div "22 Sourcing events created Graph" at bounding box center [104, 129] width 151 height 36
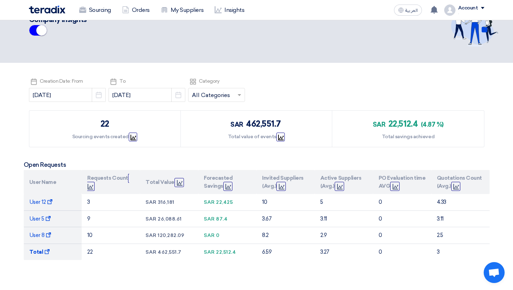
click at [97, 123] on div "22 Sourcing events created Graph" at bounding box center [104, 129] width 151 height 36
click at [131, 138] on icon "Graph" at bounding box center [133, 138] width 6 height 6
click at [134, 135] on icon "Graph" at bounding box center [133, 138] width 6 height 6
drag, startPoint x: 240, startPoint y: 126, endPoint x: 278, endPoint y: 128, distance: 37.7
click at [278, 128] on div "sar 462,551.7" at bounding box center [256, 124] width 52 height 13
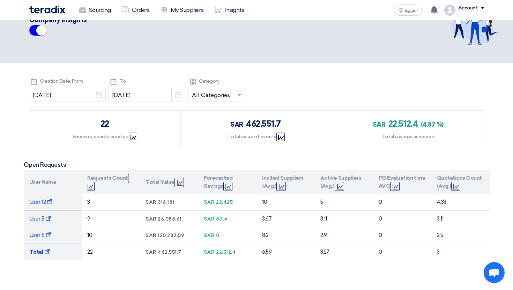
drag, startPoint x: 356, startPoint y: 128, endPoint x: 425, endPoint y: 128, distance: 69.4
click at [425, 128] on div "sar 22,512.4 (4.87 %) Total savings achieved" at bounding box center [407, 129] width 151 height 36
click at [425, 128] on span "(4.87 %)" at bounding box center [432, 125] width 23 height 8
drag, startPoint x: 384, startPoint y: 117, endPoint x: 422, endPoint y: 118, distance: 38.0
click at [422, 118] on div "sar 22,512.4 (4.87 %) Total savings achieved" at bounding box center [407, 129] width 151 height 36
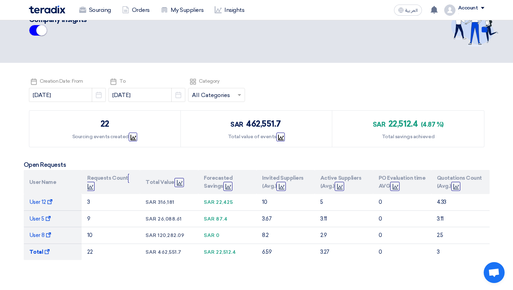
click at [422, 118] on div "sar 22,512.4 (4.87 %)" at bounding box center [408, 124] width 71 height 13
click at [375, 123] on span "sar" at bounding box center [379, 125] width 13 height 8
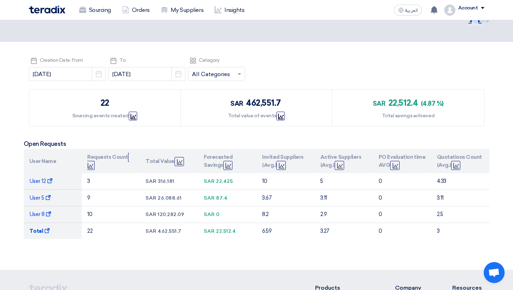
scroll to position [53, 0]
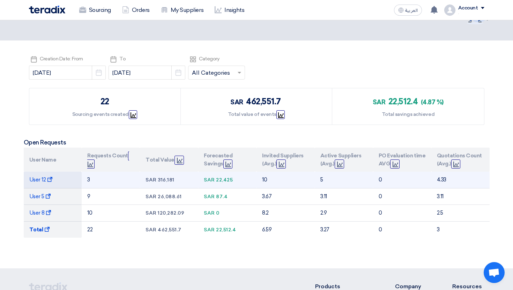
drag, startPoint x: 91, startPoint y: 180, endPoint x: 88, endPoint y: 180, distance: 3.8
click at [88, 180] on td "3" at bounding box center [111, 180] width 58 height 16
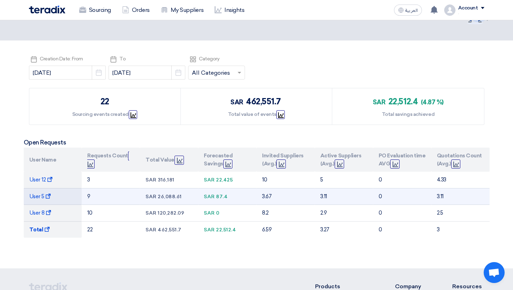
drag, startPoint x: 91, startPoint y: 194, endPoint x: 85, endPoint y: 194, distance: 5.6
click at [85, 194] on td "9" at bounding box center [111, 196] width 58 height 17
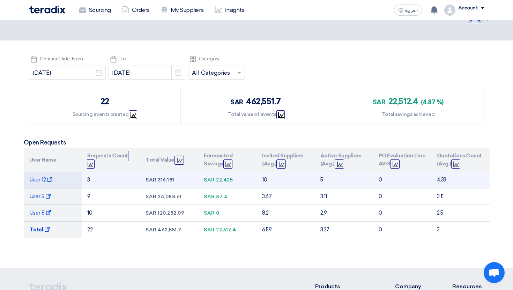
click at [216, 187] on td "sar 22,425" at bounding box center [227, 180] width 58 height 16
drag, startPoint x: 216, startPoint y: 180, endPoint x: 222, endPoint y: 180, distance: 6.3
click at [222, 180] on div "sar 22,425" at bounding box center [227, 179] width 47 height 7
click at [218, 180] on span "22,425" at bounding box center [224, 180] width 17 height 6
drag, startPoint x: 257, startPoint y: 183, endPoint x: 274, endPoint y: 183, distance: 16.4
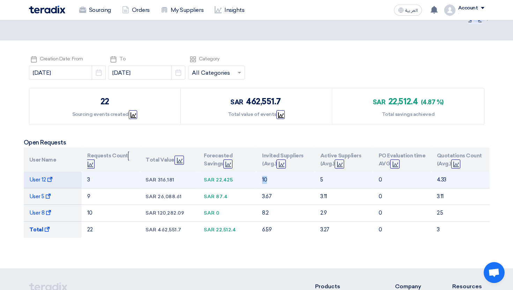
click at [274, 183] on td "10" at bounding box center [285, 180] width 58 height 16
click at [269, 183] on td "10" at bounding box center [285, 180] width 58 height 16
click at [268, 183] on td "10" at bounding box center [285, 180] width 58 height 16
drag, startPoint x: 324, startPoint y: 178, endPoint x: 320, endPoint y: 178, distance: 4.9
click at [320, 178] on td "5" at bounding box center [344, 180] width 58 height 16
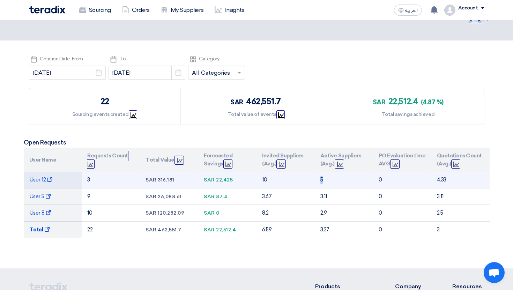
click at [322, 188] on td "5" at bounding box center [344, 180] width 58 height 16
click at [320, 181] on td "5" at bounding box center [344, 180] width 58 height 16
drag, startPoint x: 430, startPoint y: 182, endPoint x: 460, endPoint y: 182, distance: 30.0
click at [460, 182] on tr "User 12 Show Projects 3 sar 316,181 sar 22,425 10 5 0 4.33" at bounding box center [257, 180] width 466 height 16
click at [45, 180] on span "User 12 Show Projects" at bounding box center [40, 180] width 23 height 6
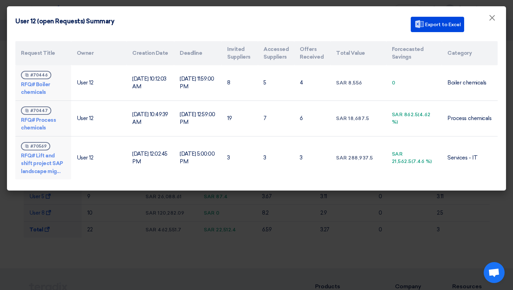
click at [110, 223] on modal-container "User 12 (open Requests) Summary Export to Excel × Request Title Owner Creation …" at bounding box center [256, 145] width 513 height 290
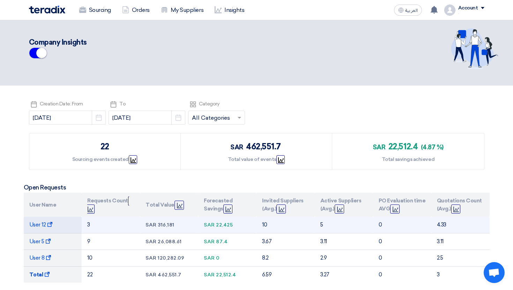
scroll to position [0, 0]
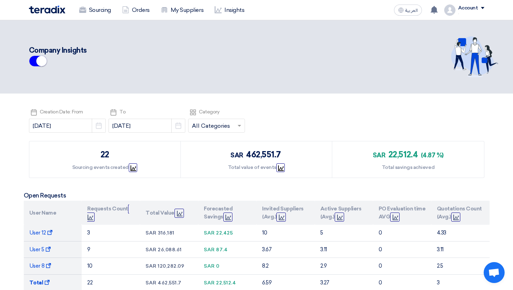
click at [357, 28] on header "Company Insights" at bounding box center [256, 56] width 513 height 73
click at [374, 20] on nav "Sourcing Orders My Suppliers Insights العربية ع [PERSON_NAME] shared RFQ: Autom…" at bounding box center [256, 10] width 513 height 20
